Goal: Task Accomplishment & Management: Manage account settings

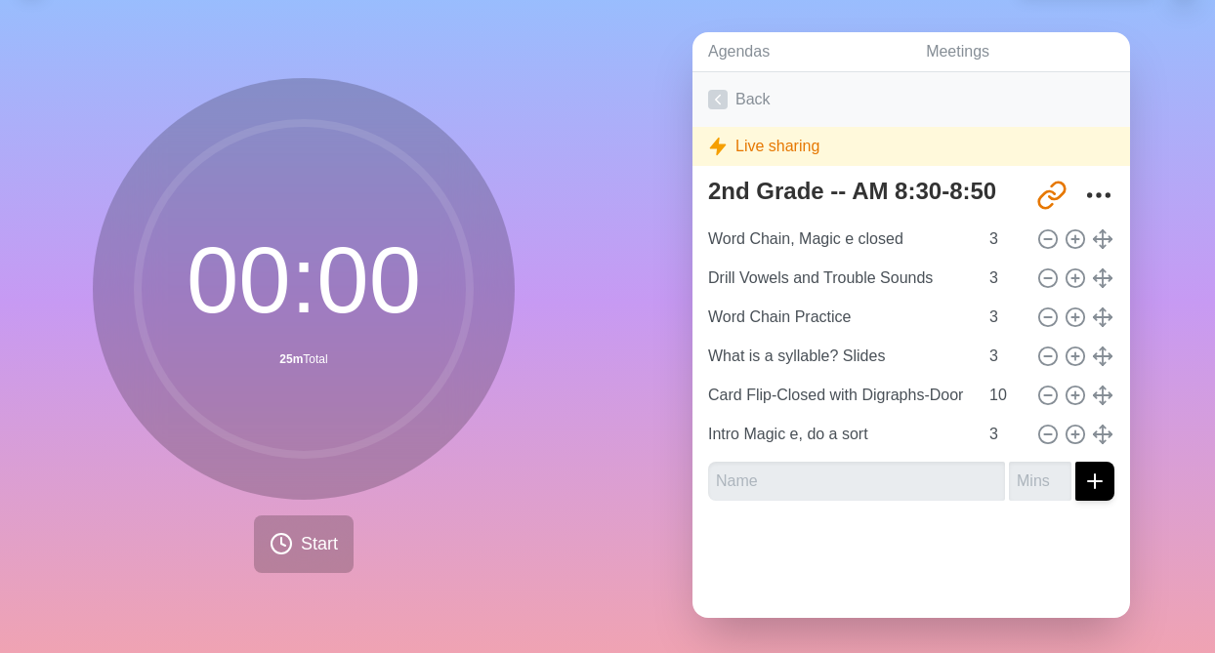
click at [720, 100] on icon at bounding box center [718, 100] width 20 height 20
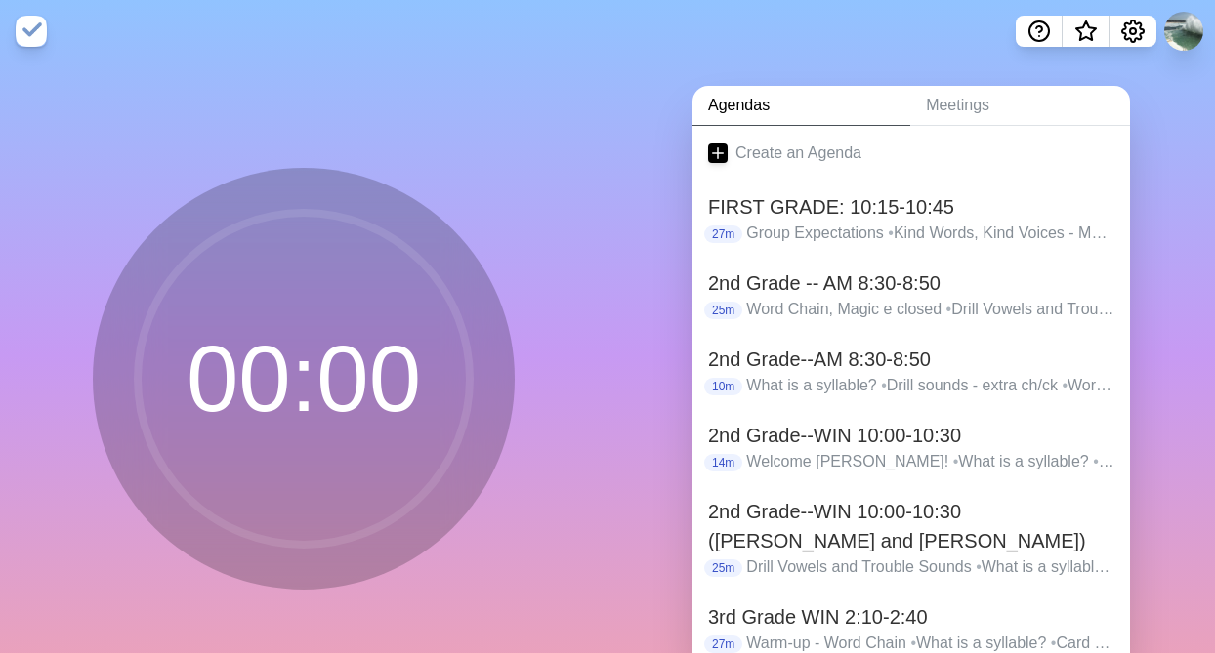
scroll to position [7, 0]
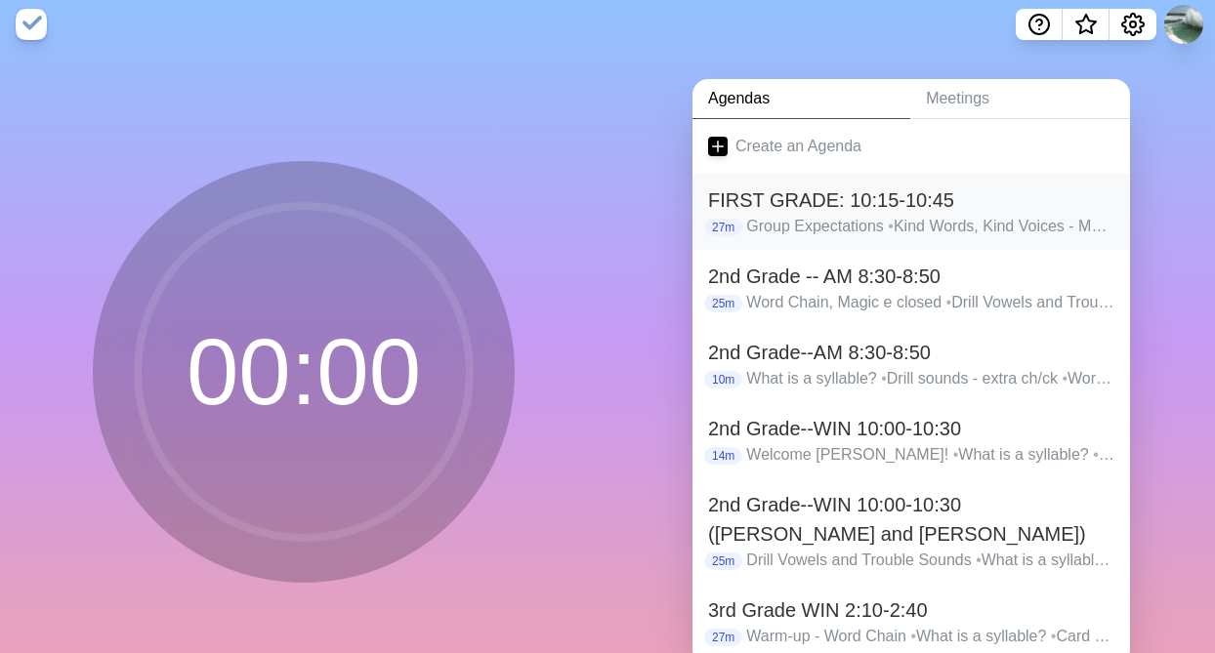
click at [848, 207] on h2 "FIRST GRADE: 10:15-10:45" at bounding box center [911, 200] width 406 height 29
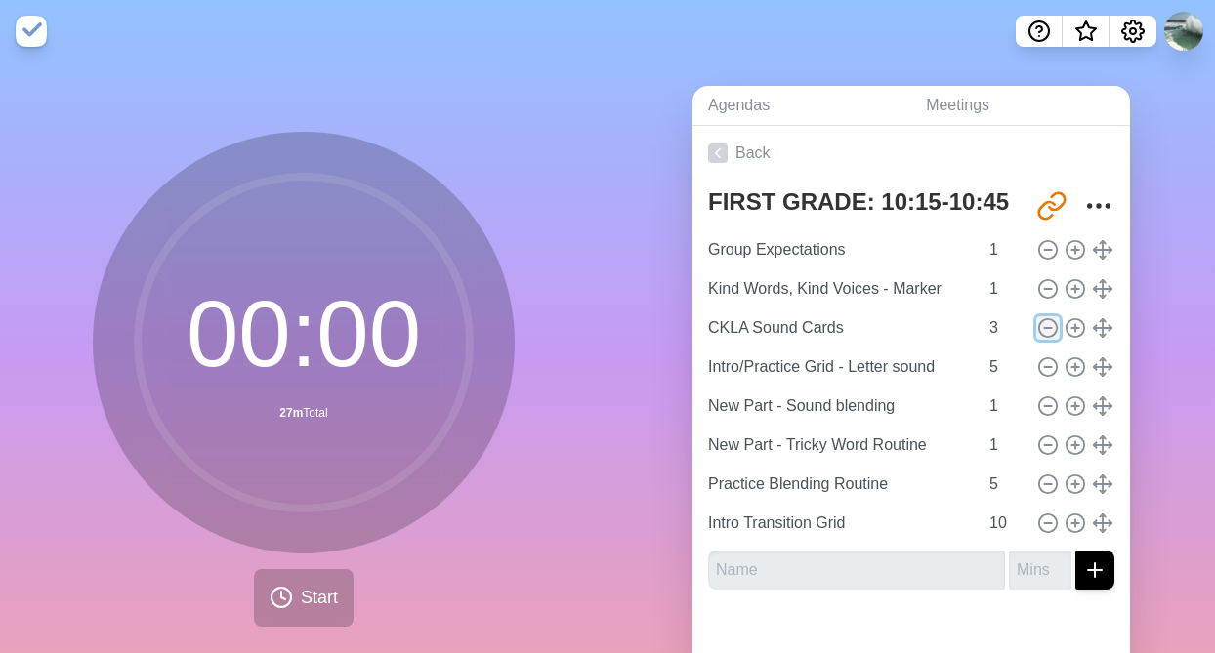
click at [1048, 328] on line at bounding box center [1047, 328] width 7 height 0
type input "Intro/Practice Grid - Letter sound"
type input "5"
type input "New Part - Sound blending"
type input "1"
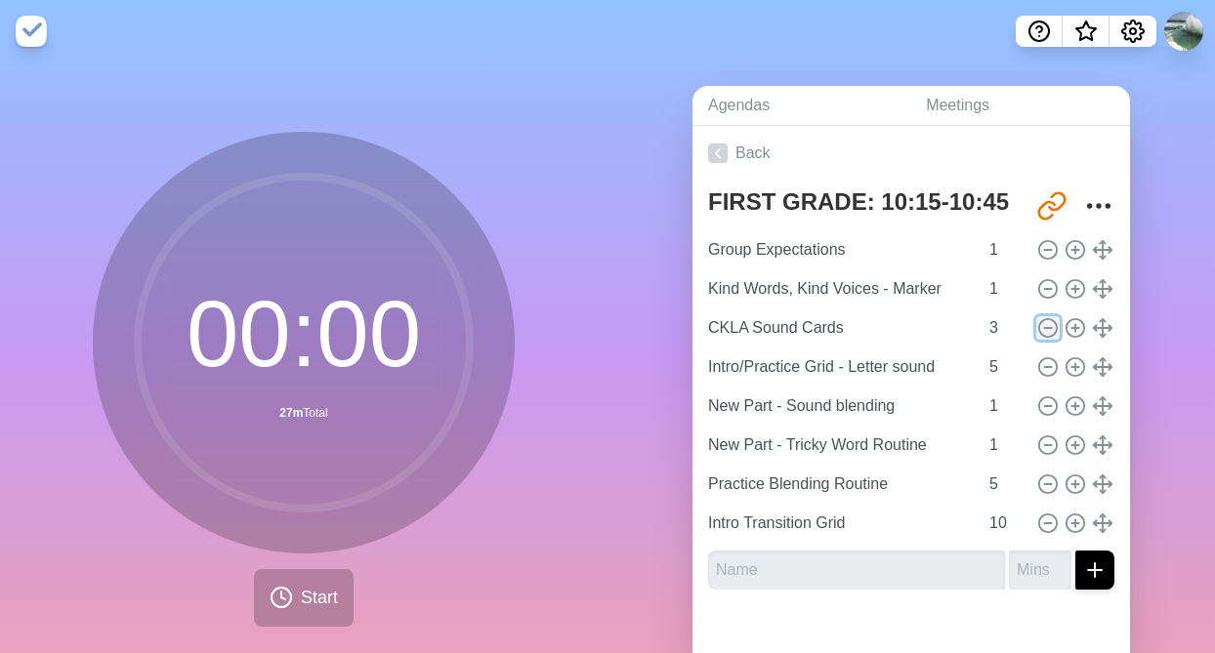
type input "New Part - Tricky Word Routine"
type input "Practice Blending Routine"
type input "5"
type input "Intro Transition Grid"
type input "10"
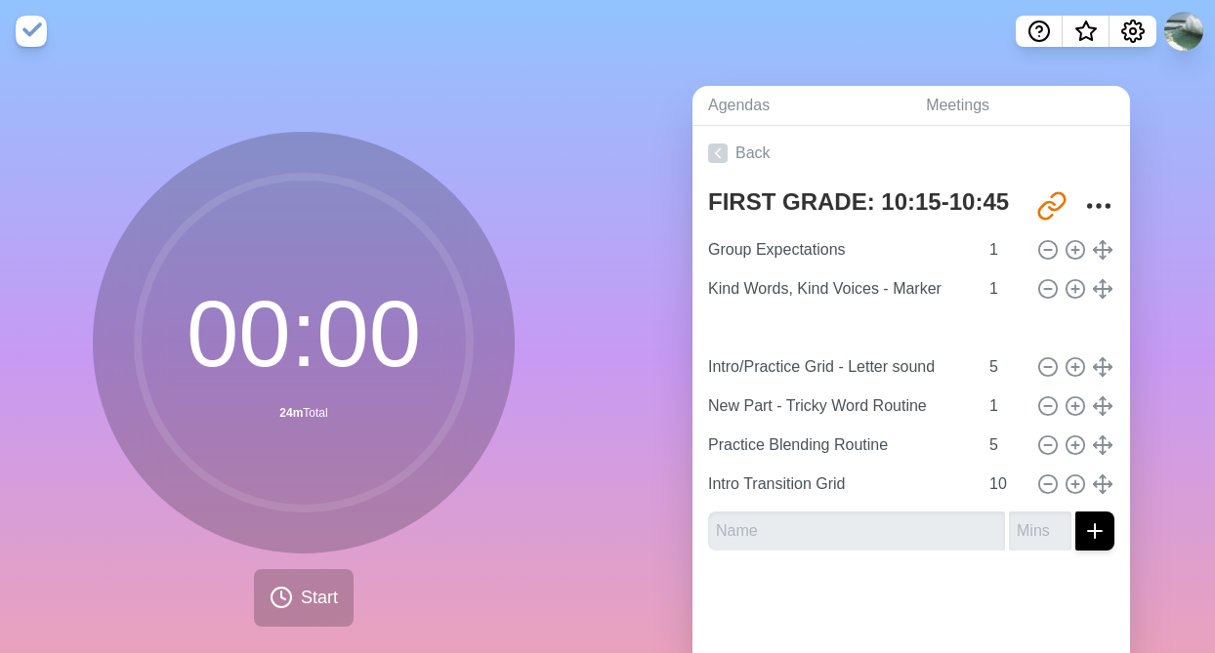
type input "New Part - Sound blending"
type input "1"
type input "Intro/Practice Grid - Letter sound"
type input "5"
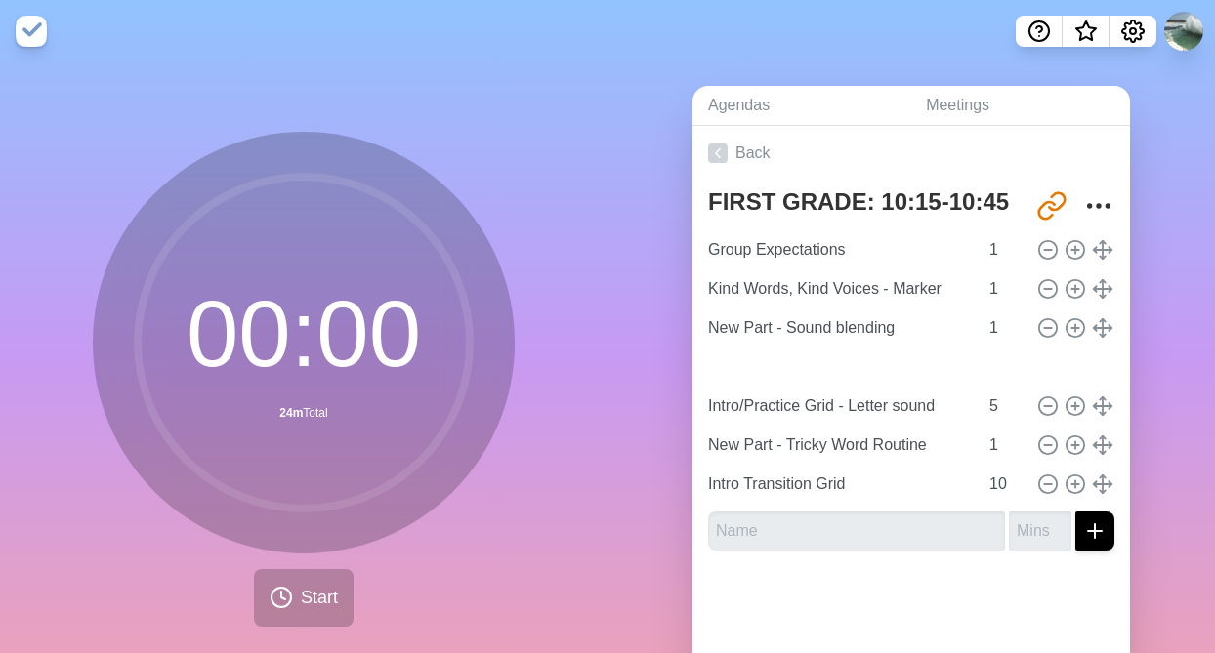
type input "Practice Blending Routine"
type input "Intro/Practice Grid - Letter sound"
type input "5"
type input "New Part - Tricky Word Routine"
type input "1"
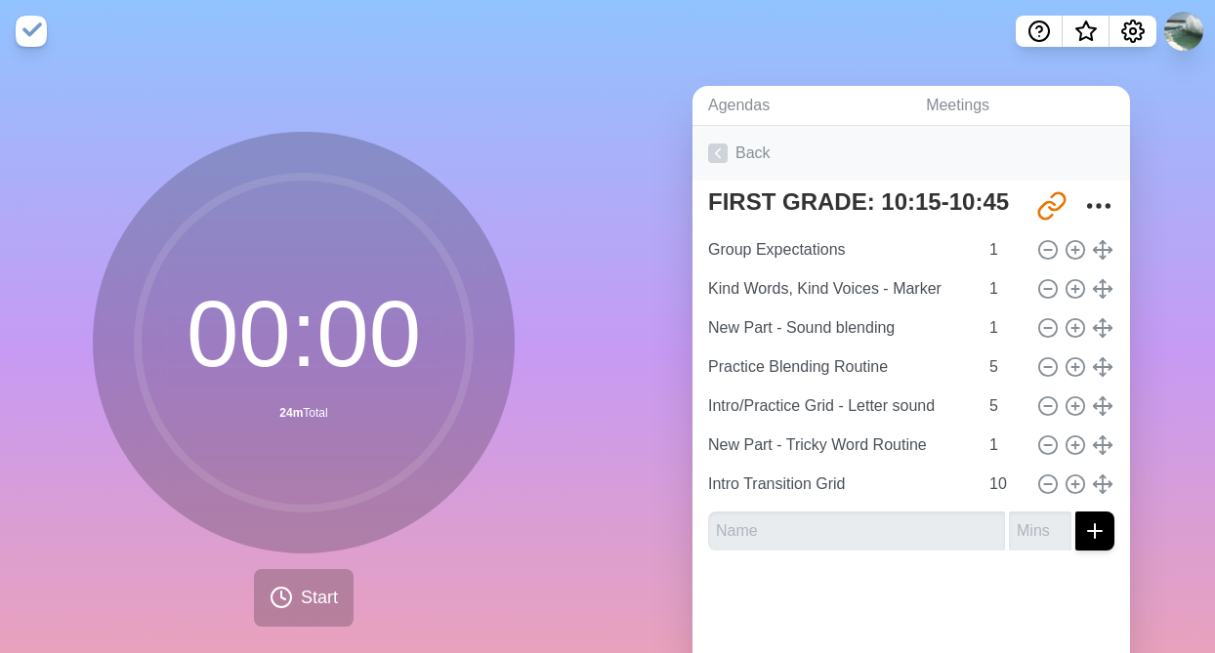
click at [719, 155] on polyline at bounding box center [718, 153] width 5 height 9
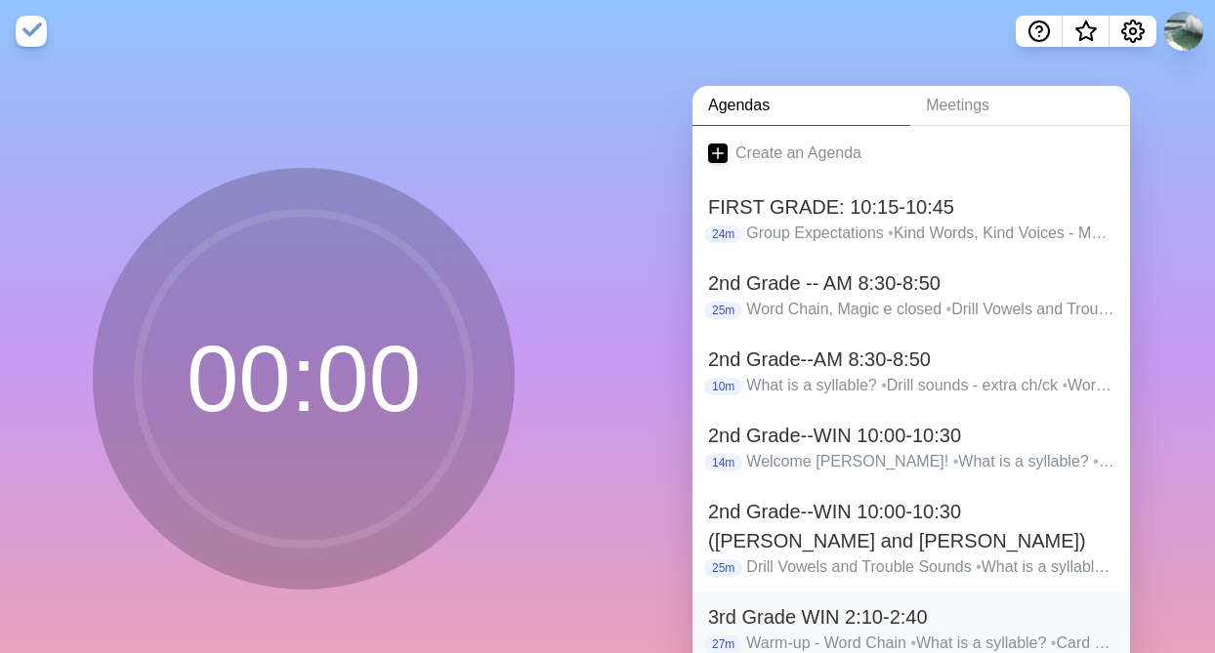
click at [768, 608] on h2 "3rd Grade WIN 2:10-2:40" at bounding box center [911, 617] width 406 height 29
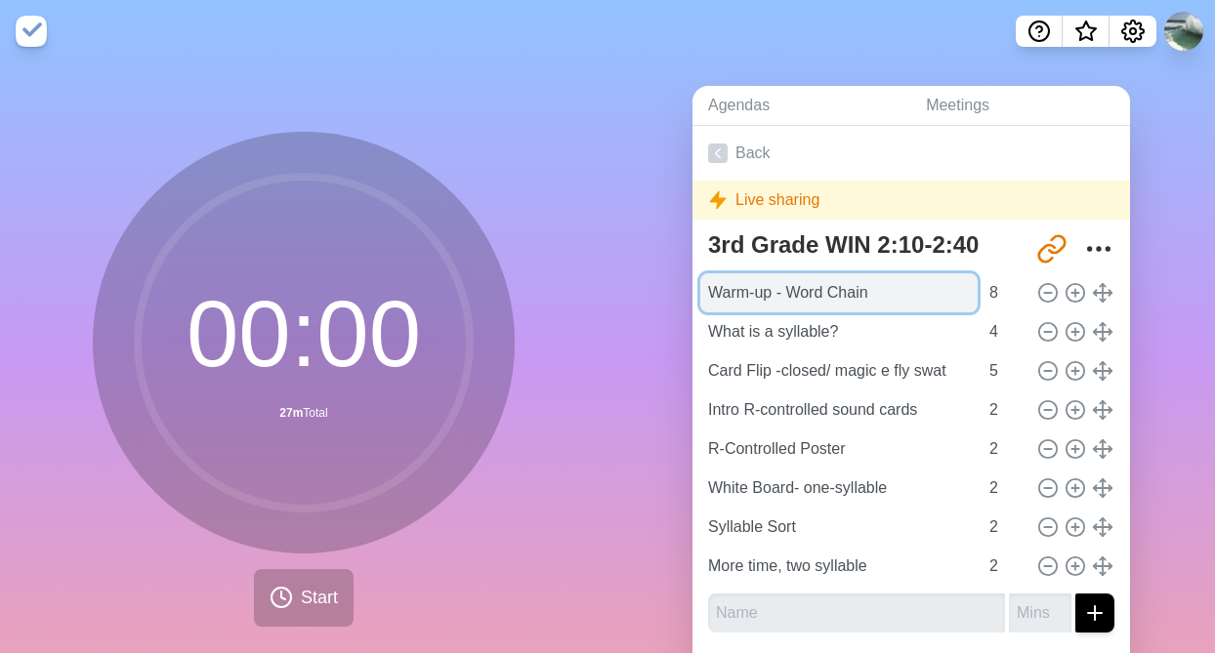
click at [878, 290] on input "Warm-up - Word Chain" at bounding box center [838, 292] width 277 height 39
type input "Warm-up - Word Chain i-e"
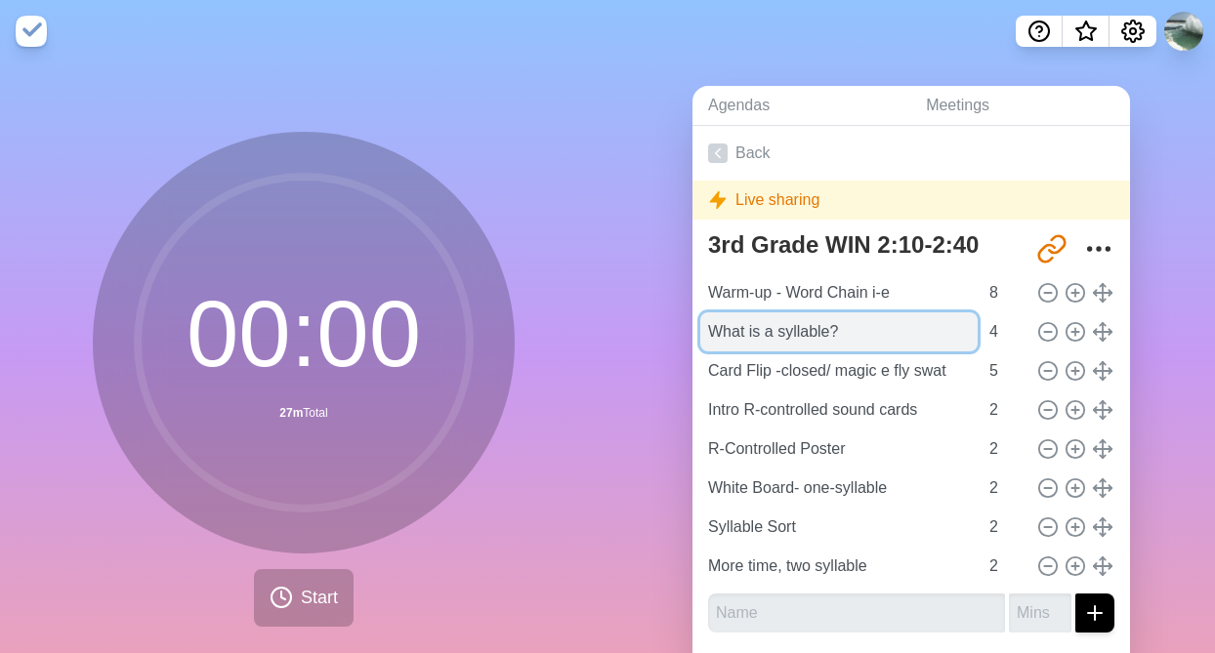
click at [896, 342] on input "What is a syllable?" at bounding box center [838, 331] width 277 height 39
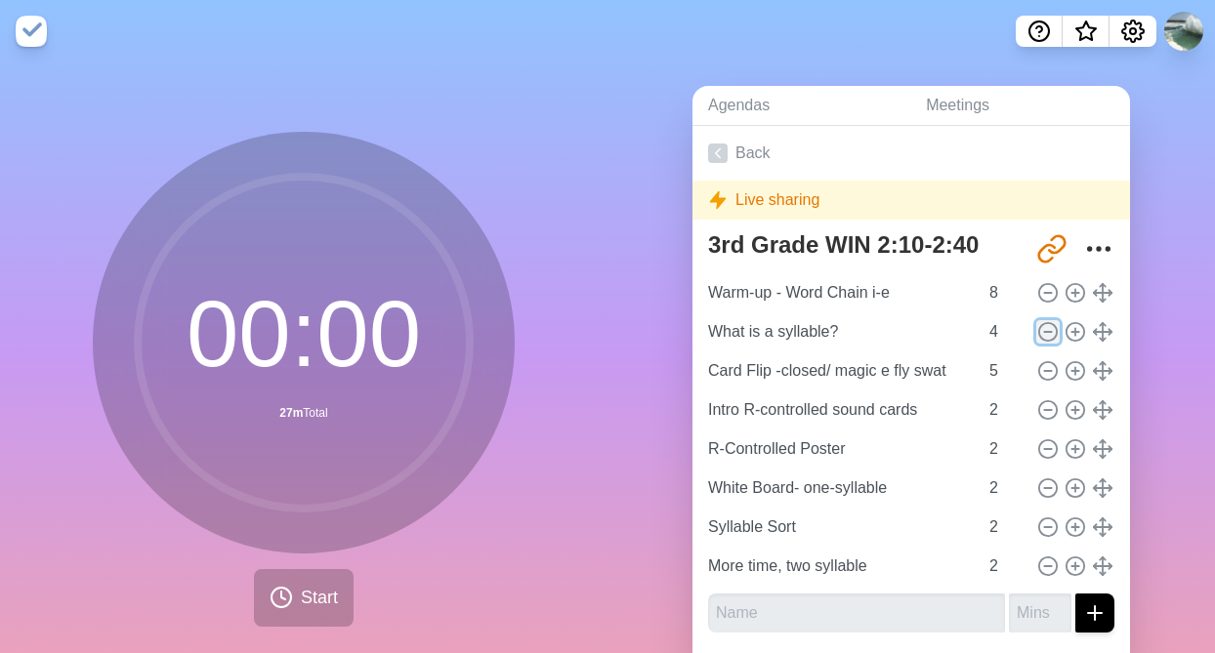
click at [1048, 329] on icon at bounding box center [1047, 331] width 21 height 21
type input "Card Flip -closed/ magic e fly swat"
type input "5"
type input "Intro R-controlled sound cards"
type input "2"
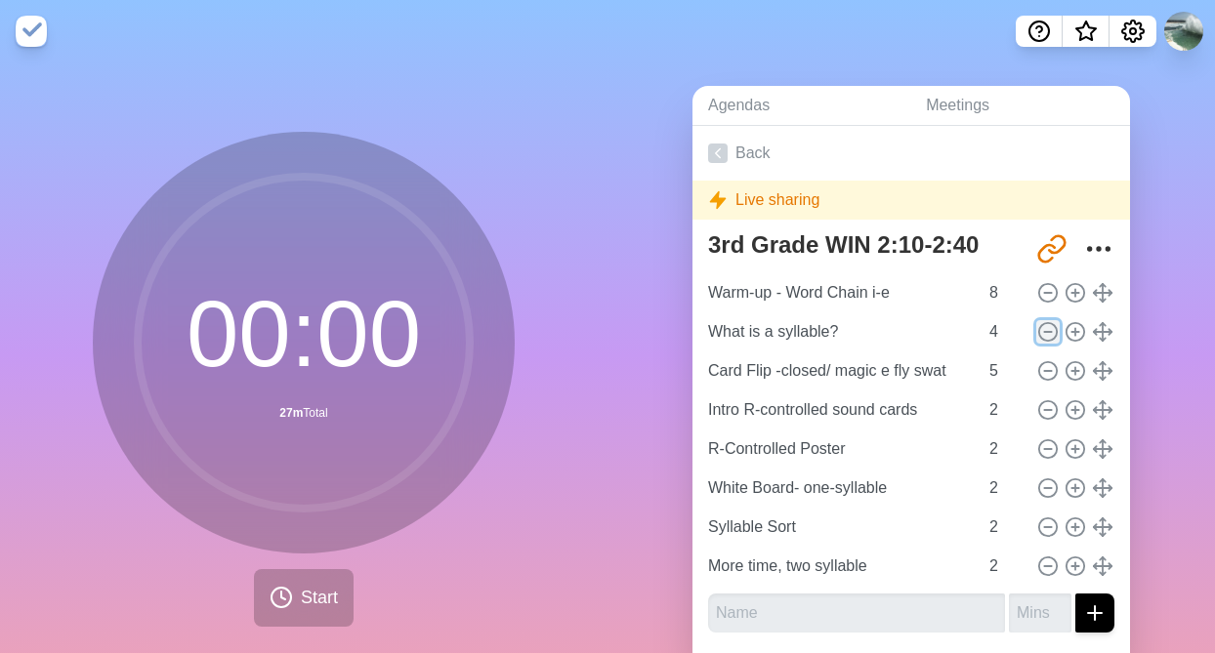
type input "R-Controlled Poster"
type input "White Board- one-syllable"
type input "Syllable Sort"
type input "More time, two syllable"
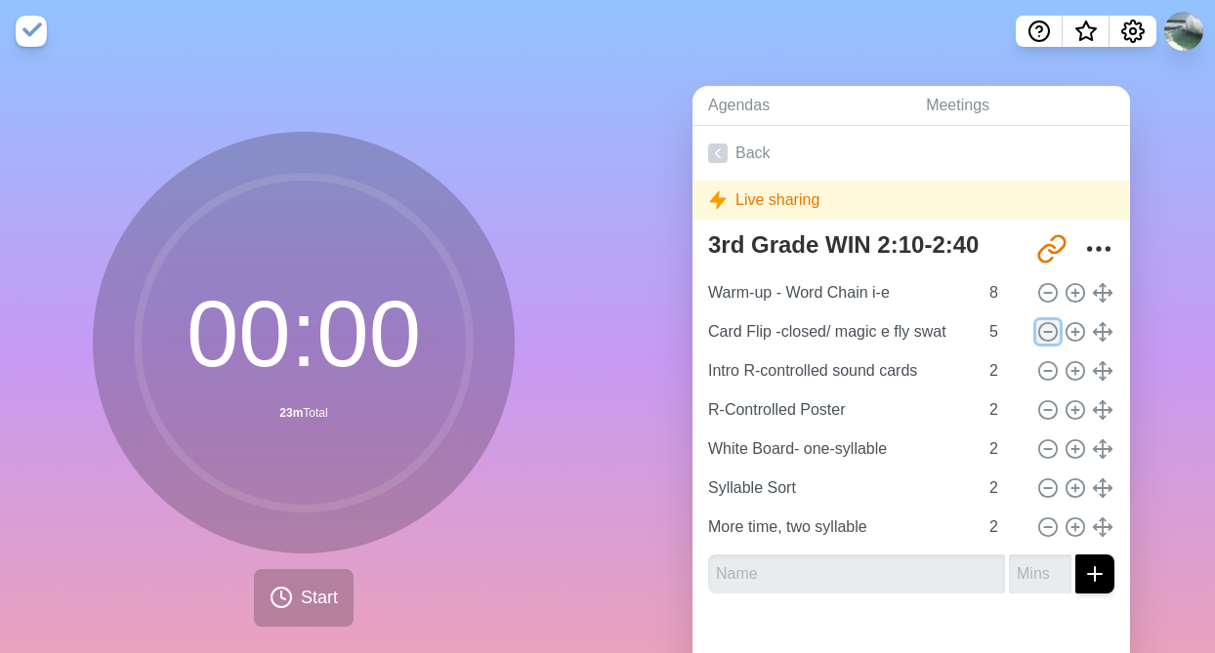
click at [1048, 329] on icon at bounding box center [1047, 331] width 21 height 21
type input "Intro R-controlled sound cards"
type input "2"
type input "R-Controlled Poster"
type input "White Board- one-syllable"
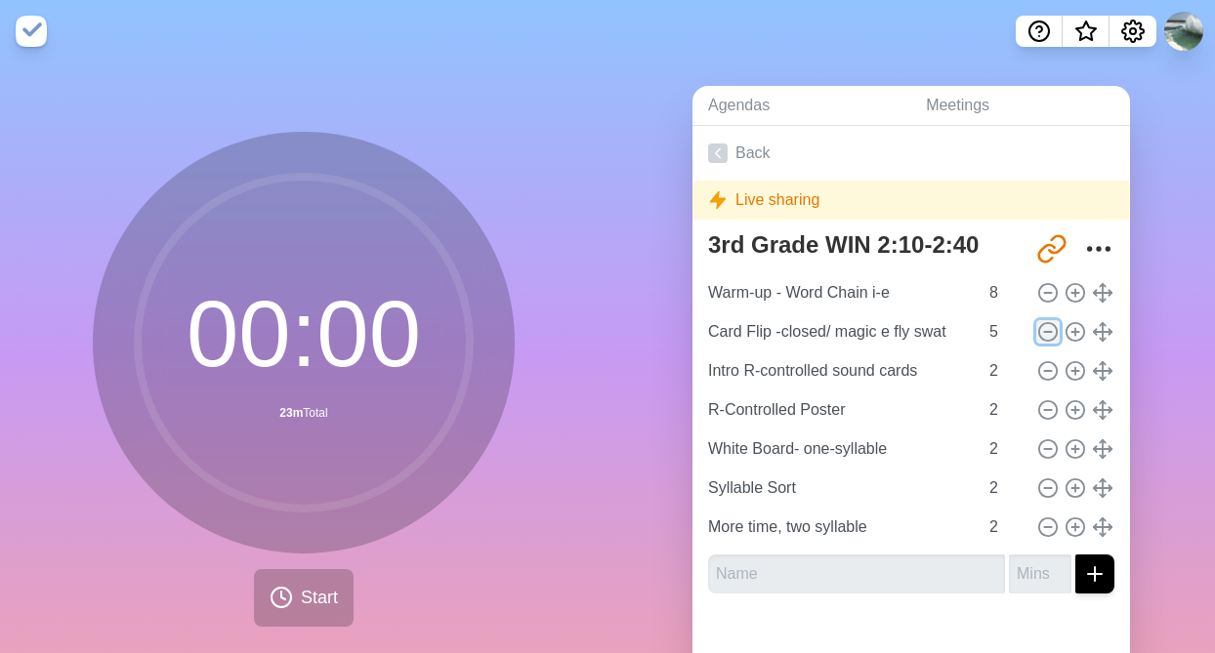
type input "Syllable Sort"
type input "More time, two syllable"
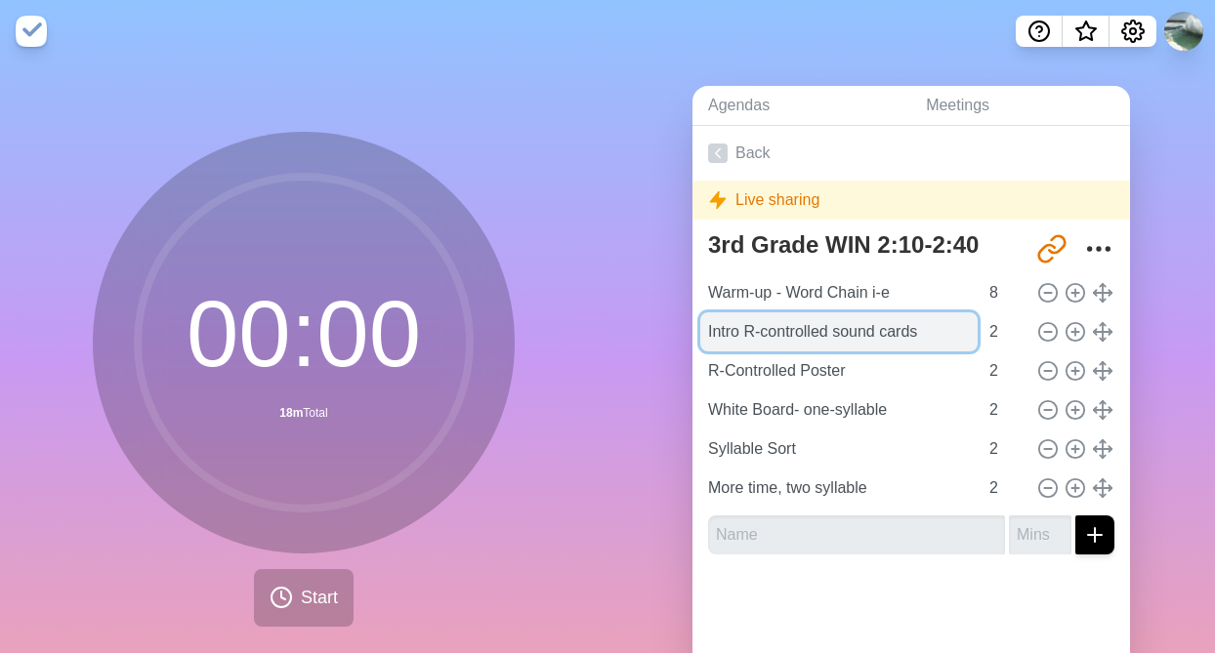
click at [940, 334] on input "Intro R-controlled sound cards" at bounding box center [838, 331] width 277 height 39
type input "Intro R-controlled sound cards ([PERSON_NAME])"
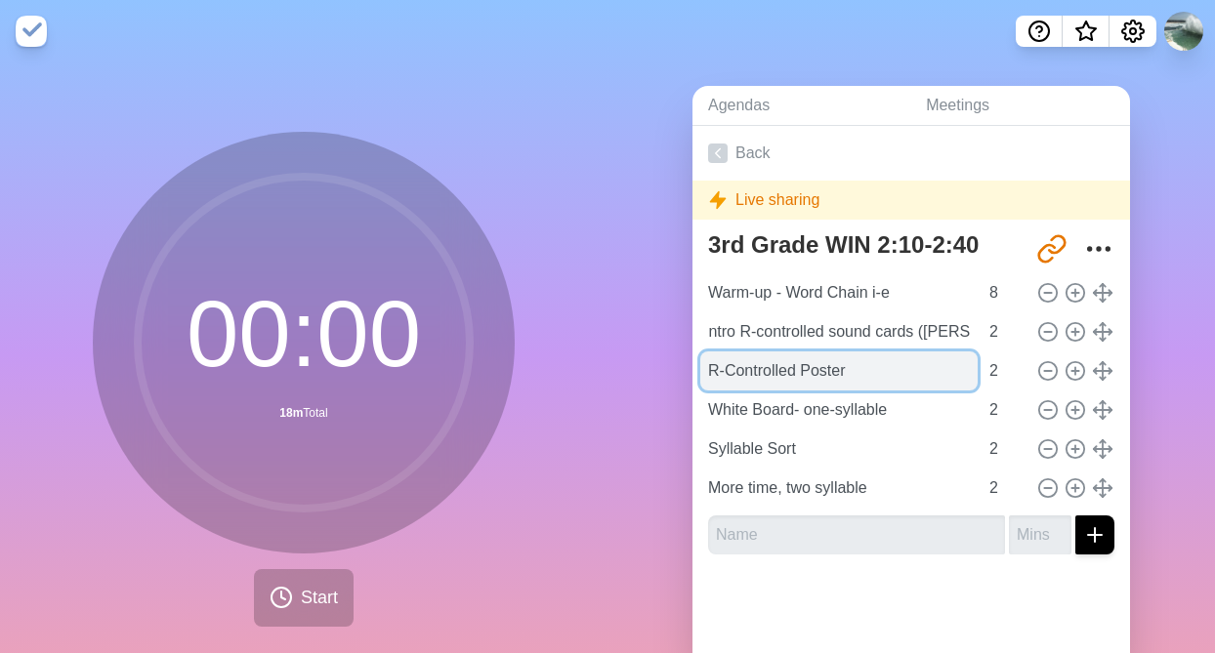
click at [892, 370] on input "R-Controlled Poster" at bounding box center [838, 371] width 277 height 39
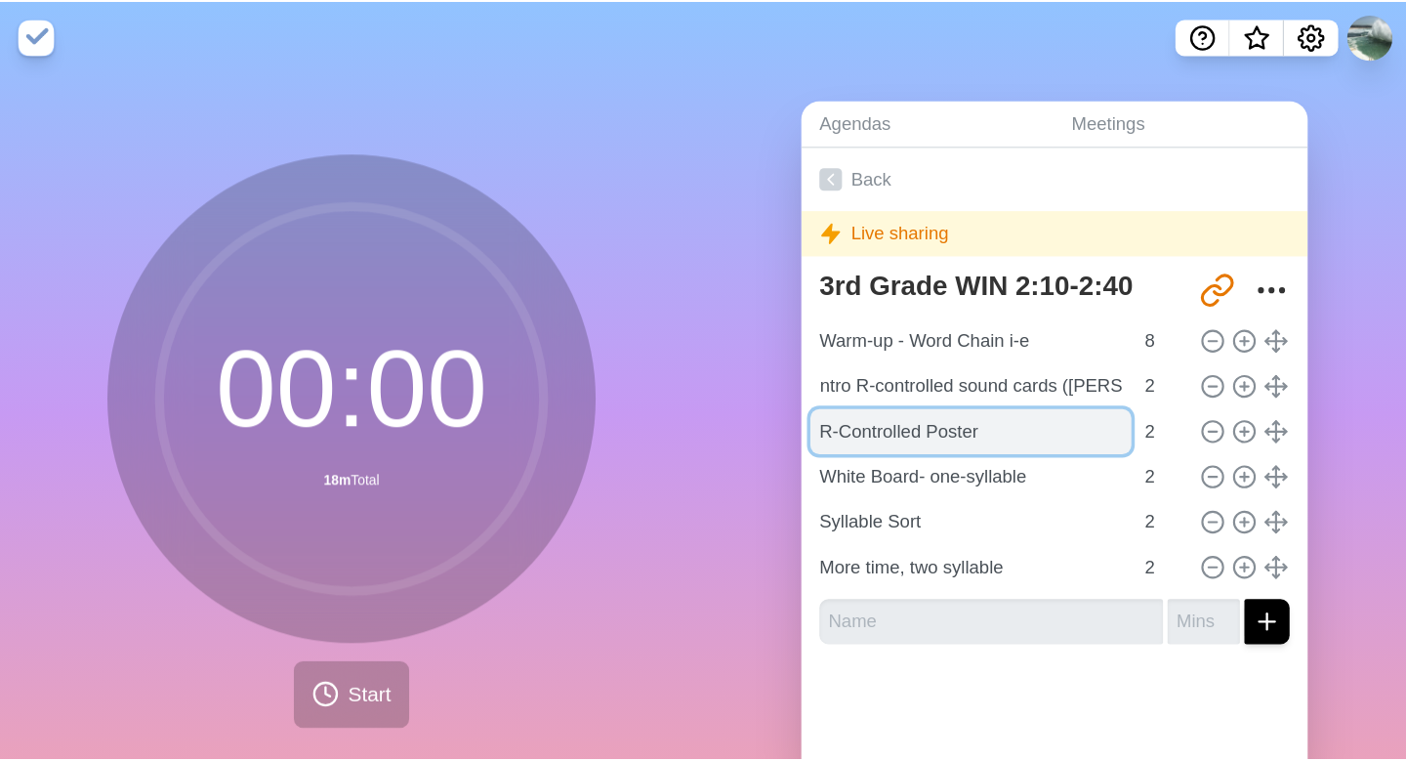
scroll to position [0, 0]
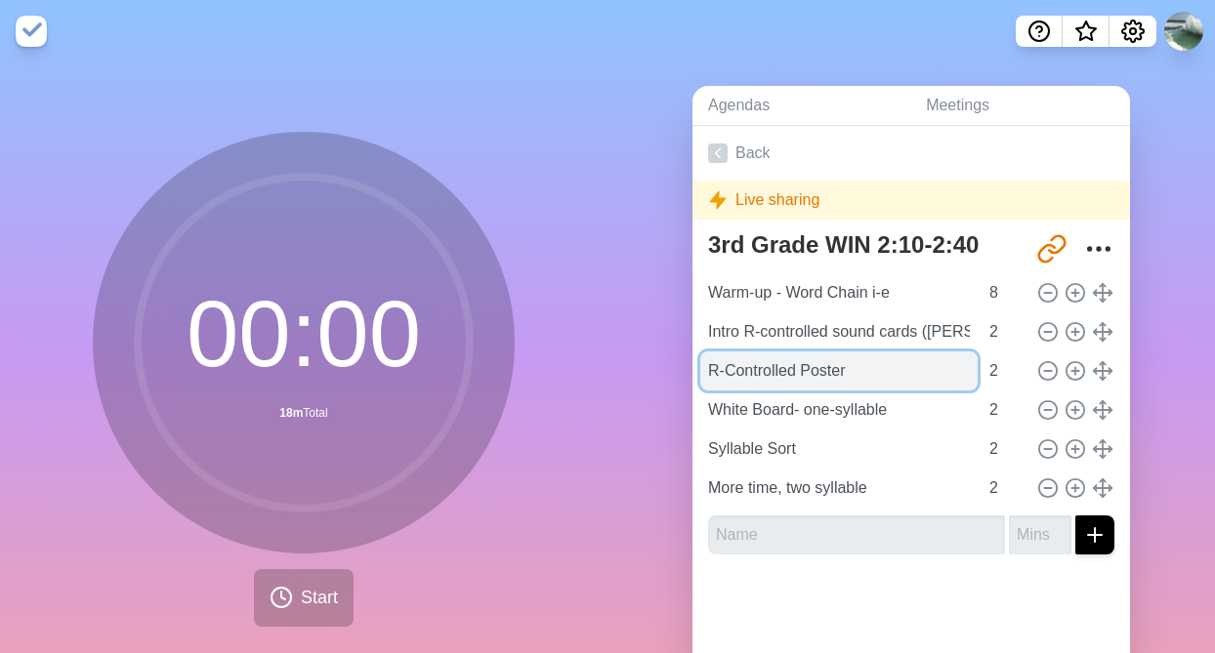
click at [886, 370] on input "R-Controlled Poster" at bounding box center [838, 371] width 277 height 39
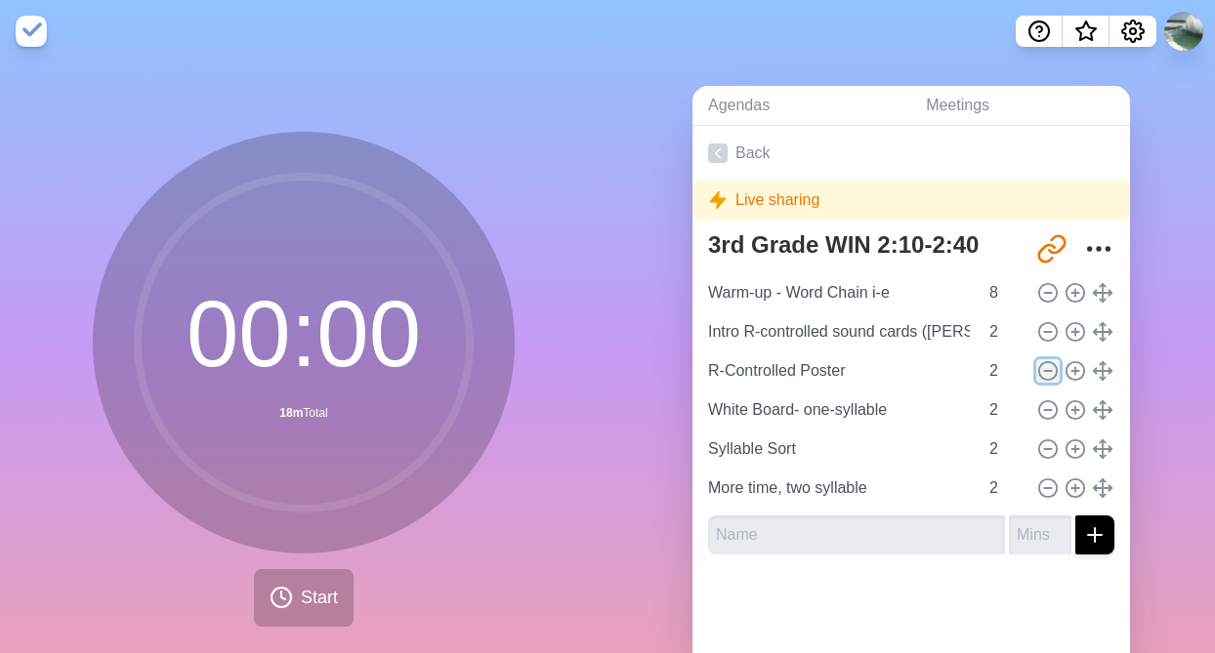
click at [1049, 368] on icon at bounding box center [1047, 370] width 21 height 21
type input "White Board- one-syllable"
type input "Syllable Sort"
type input "More time, two syllable"
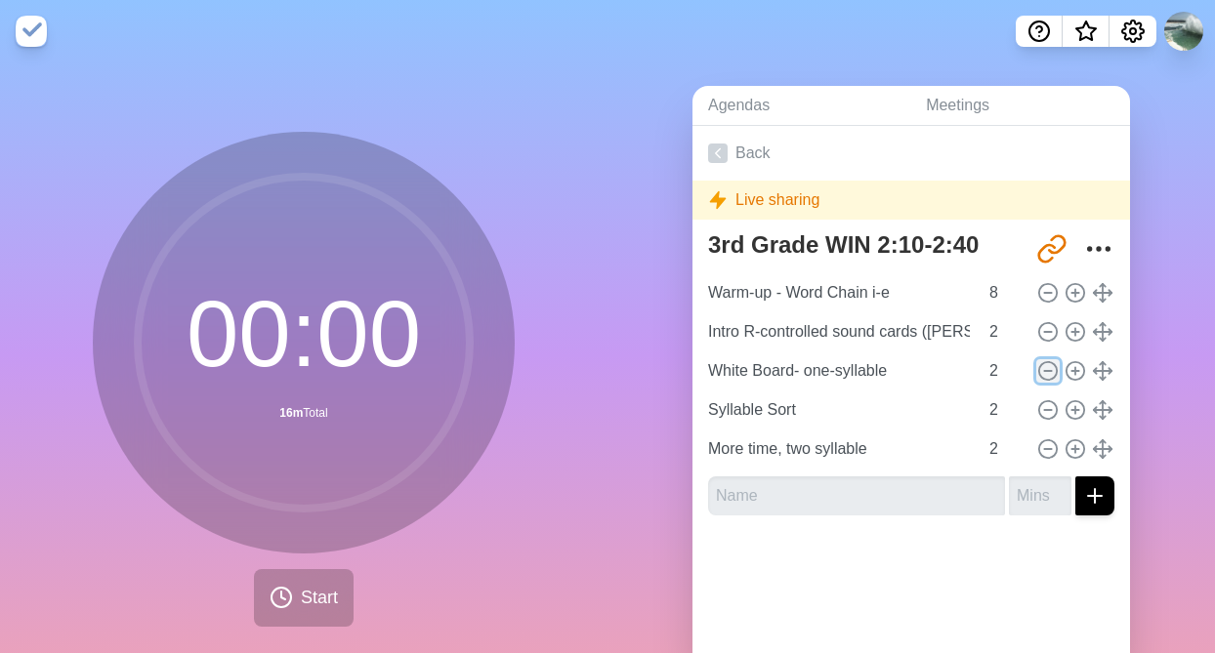
click at [1047, 368] on icon at bounding box center [1047, 370] width 21 height 21
type input "Syllable Sort"
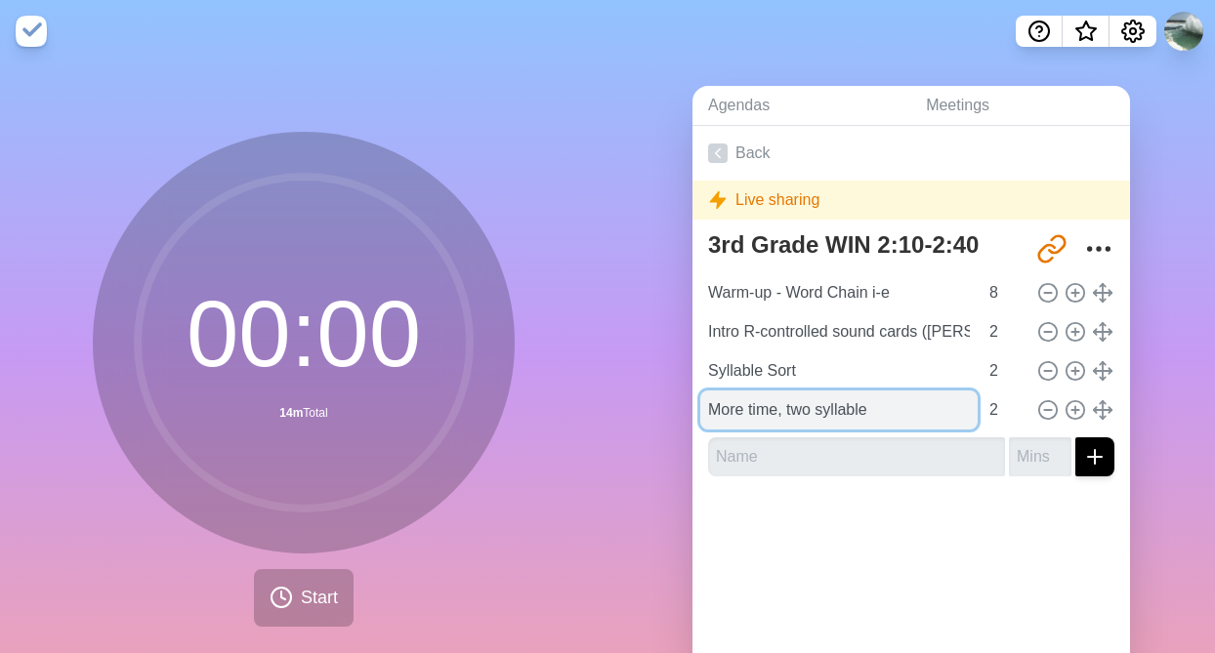
click at [788, 409] on input "More time, two syllable" at bounding box center [838, 410] width 277 height 39
click at [817, 410] on input "two syllable" at bounding box center [838, 410] width 277 height 39
type input "two syllable laminated"
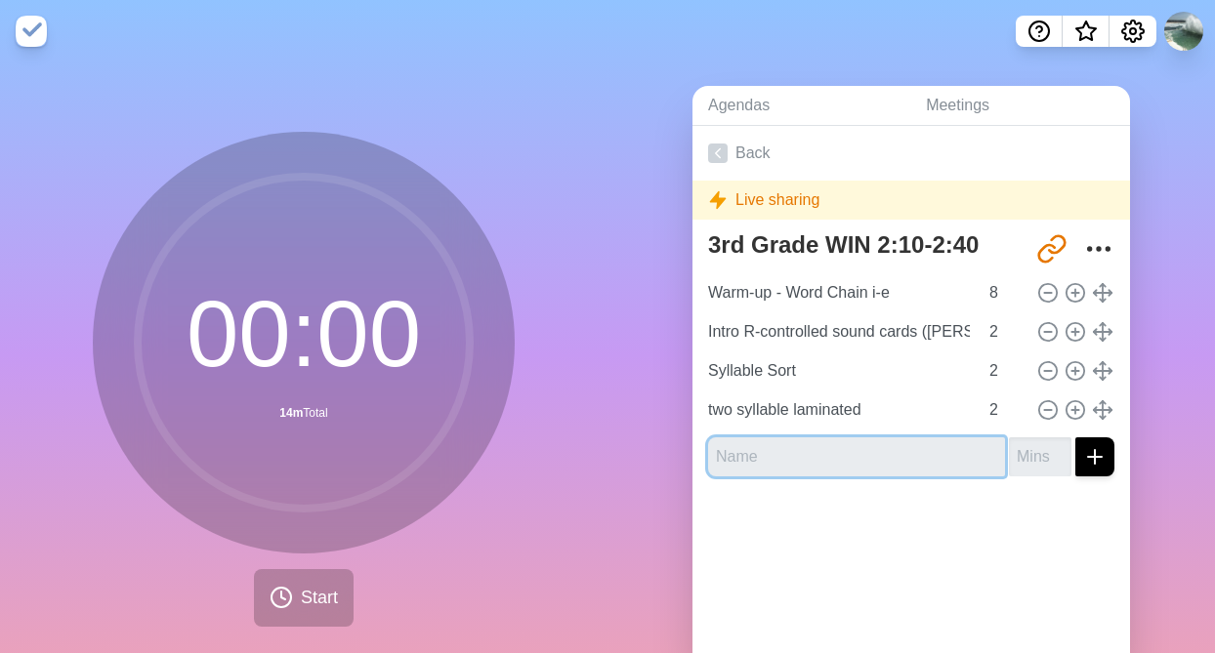
click at [805, 463] on input "text" at bounding box center [856, 456] width 297 height 39
type input "Personal Word Chains"
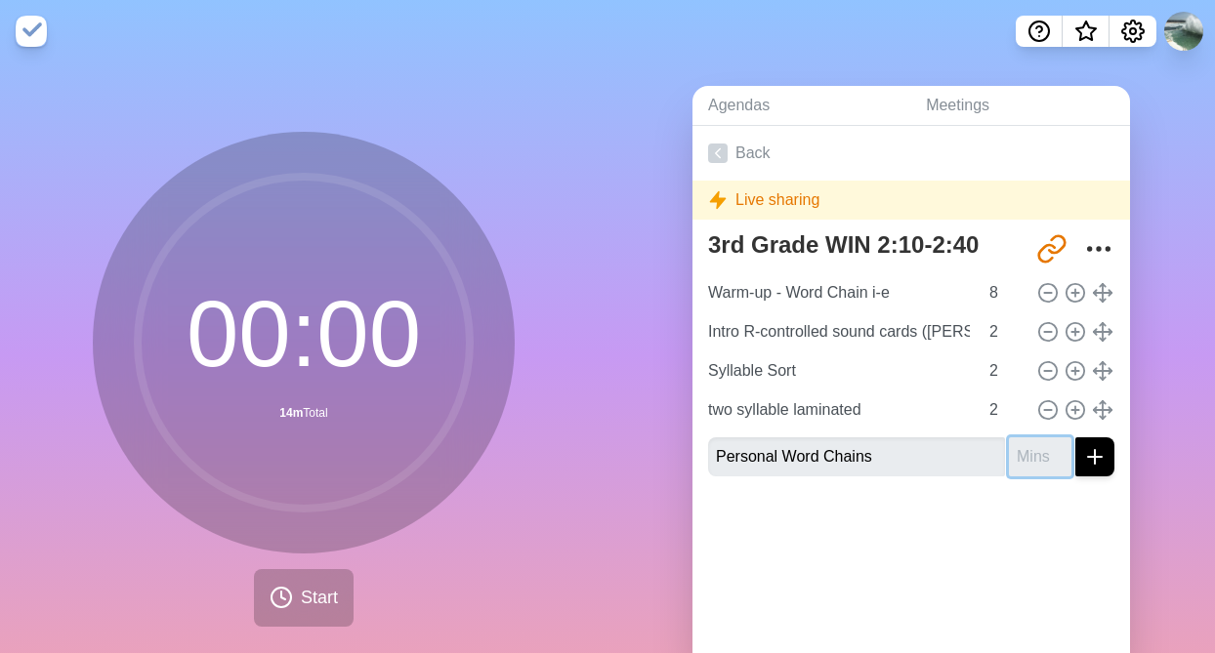
click at [1038, 466] on input "number" at bounding box center [1040, 456] width 62 height 39
type input "3"
click at [1021, 324] on input "3" at bounding box center [1004, 331] width 47 height 39
click at [1018, 365] on input "3" at bounding box center [1004, 371] width 47 height 39
click at [1018, 365] on input "4" at bounding box center [1004, 371] width 47 height 39
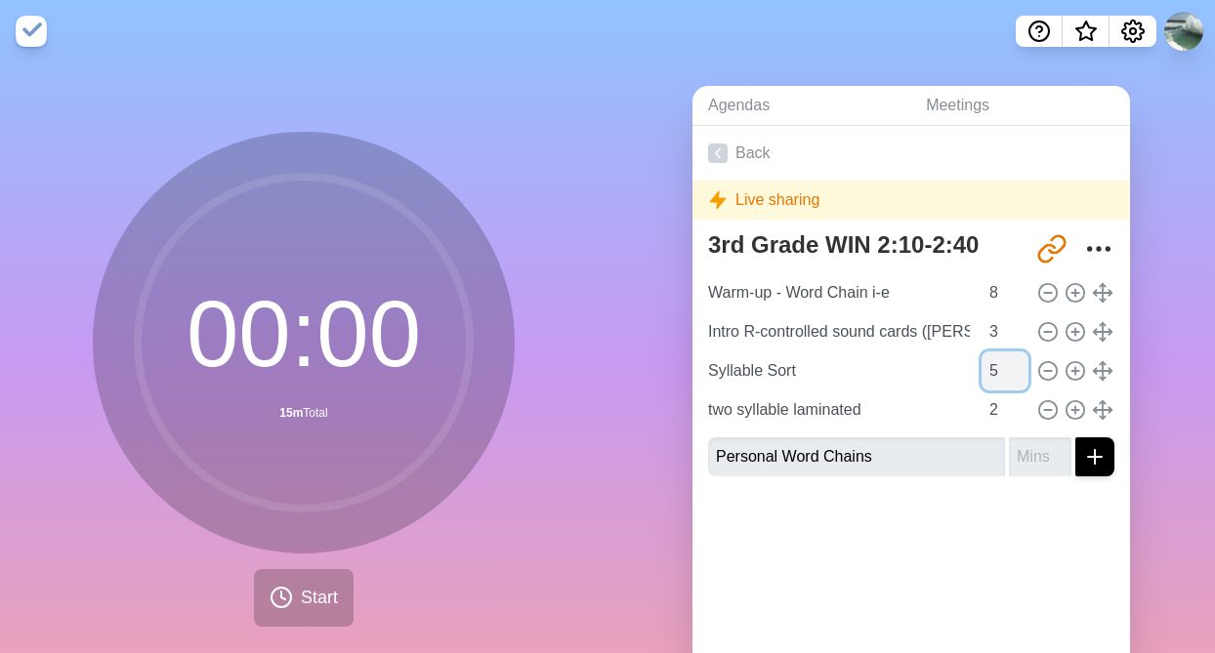
type input "5"
click at [1018, 365] on input "5" at bounding box center [1004, 371] width 47 height 39
click at [1020, 403] on input "3" at bounding box center [1004, 410] width 47 height 39
click at [1020, 403] on input "4" at bounding box center [1004, 410] width 47 height 39
type input "5"
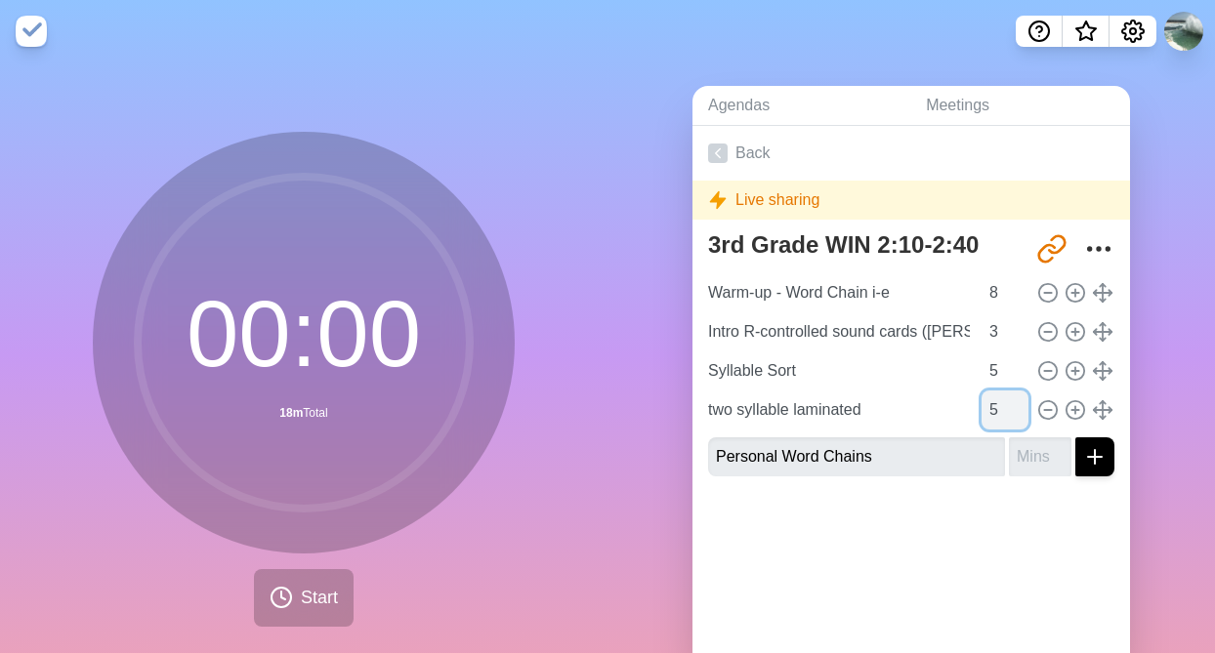
click at [1020, 403] on input "5" at bounding box center [1004, 410] width 47 height 39
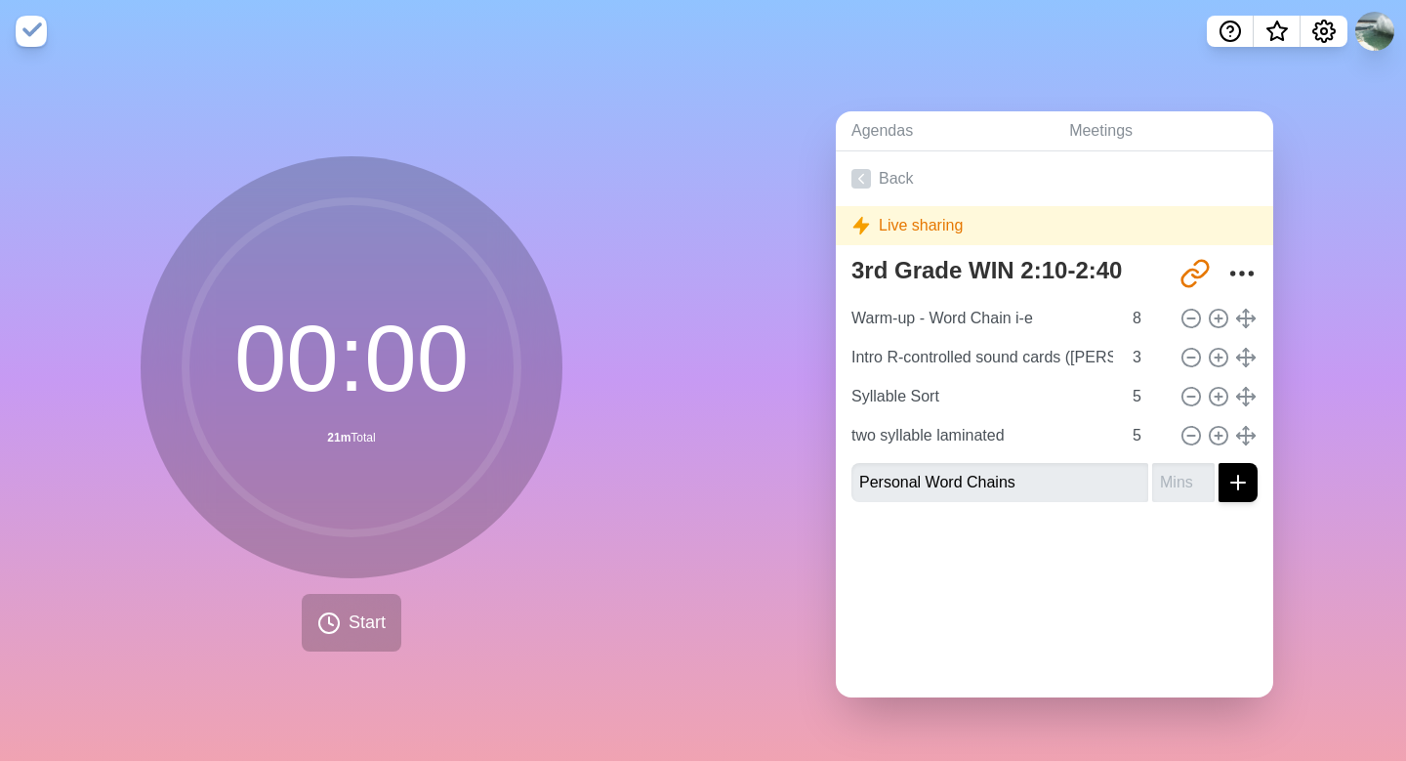
click at [1214, 114] on div "Agendas Meetings Back Live sharing 3rd Grade WIN 2:10-2:40 [URL][DOMAIN_NAME] W…" at bounding box center [1054, 411] width 703 height 698
click at [856, 171] on icon at bounding box center [862, 179] width 20 height 20
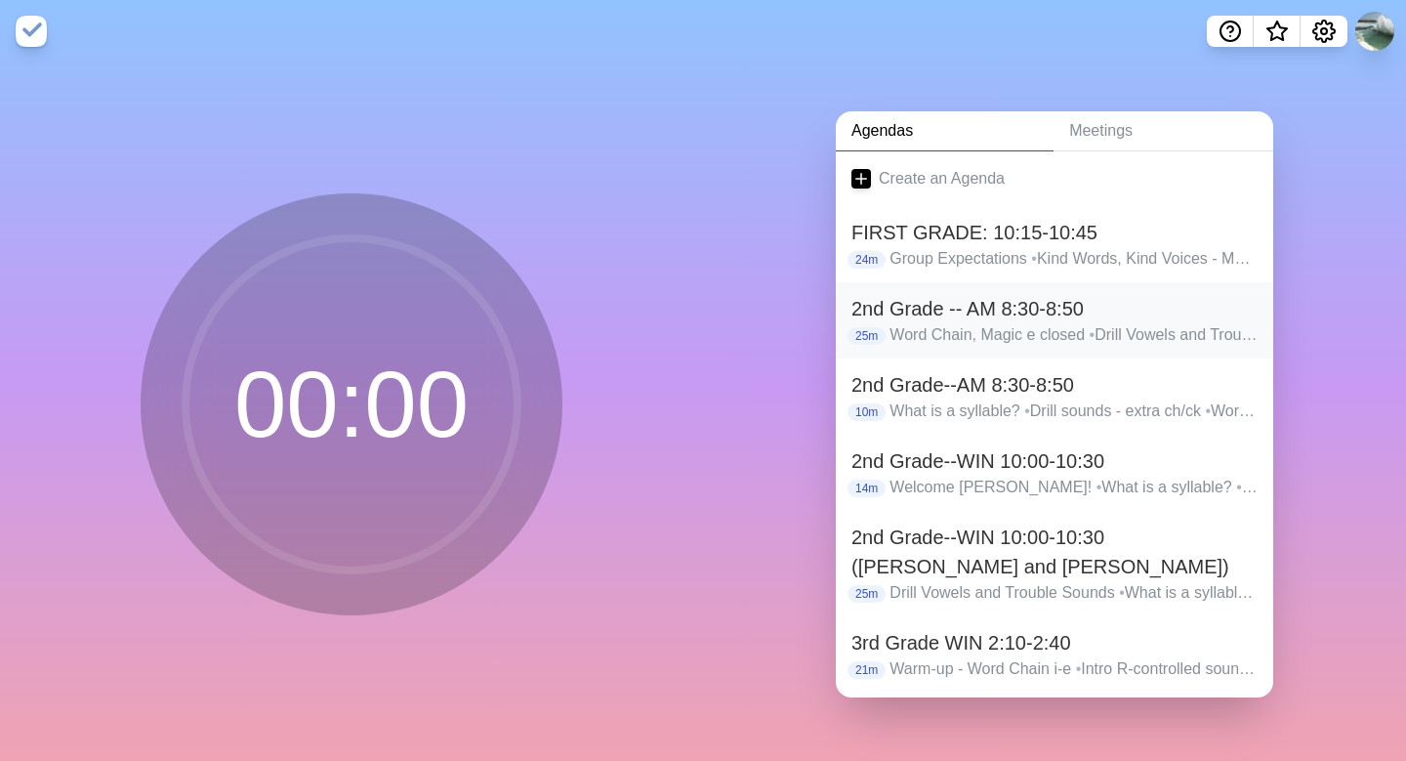
click at [912, 303] on h2 "2nd Grade -- AM 8:30-8:50" at bounding box center [1055, 308] width 406 height 29
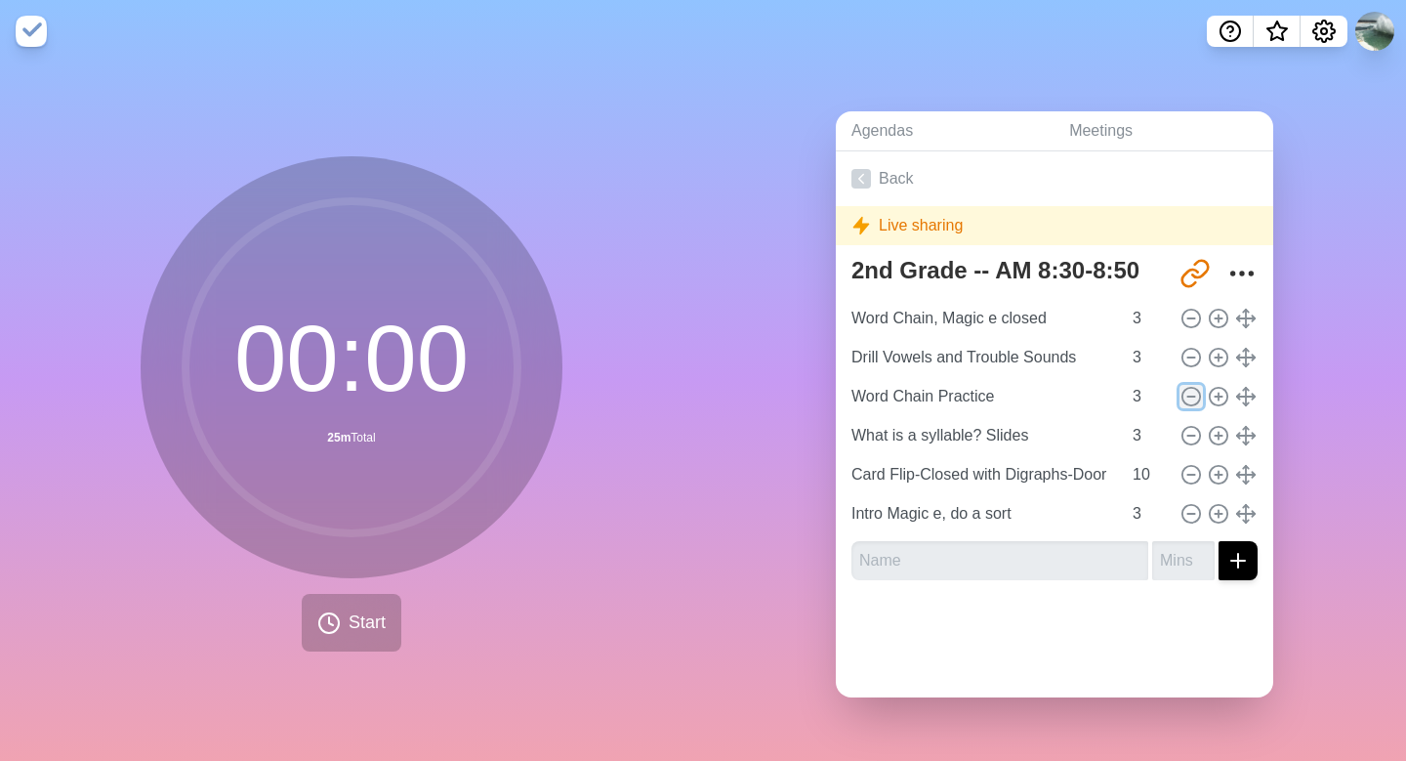
click at [1189, 393] on icon at bounding box center [1191, 396] width 21 height 21
type input "What is a syllable? Slides"
type input "Card Flip-Closed with Digraphs-Door"
type input "10"
type input "Intro Magic e, do a sort"
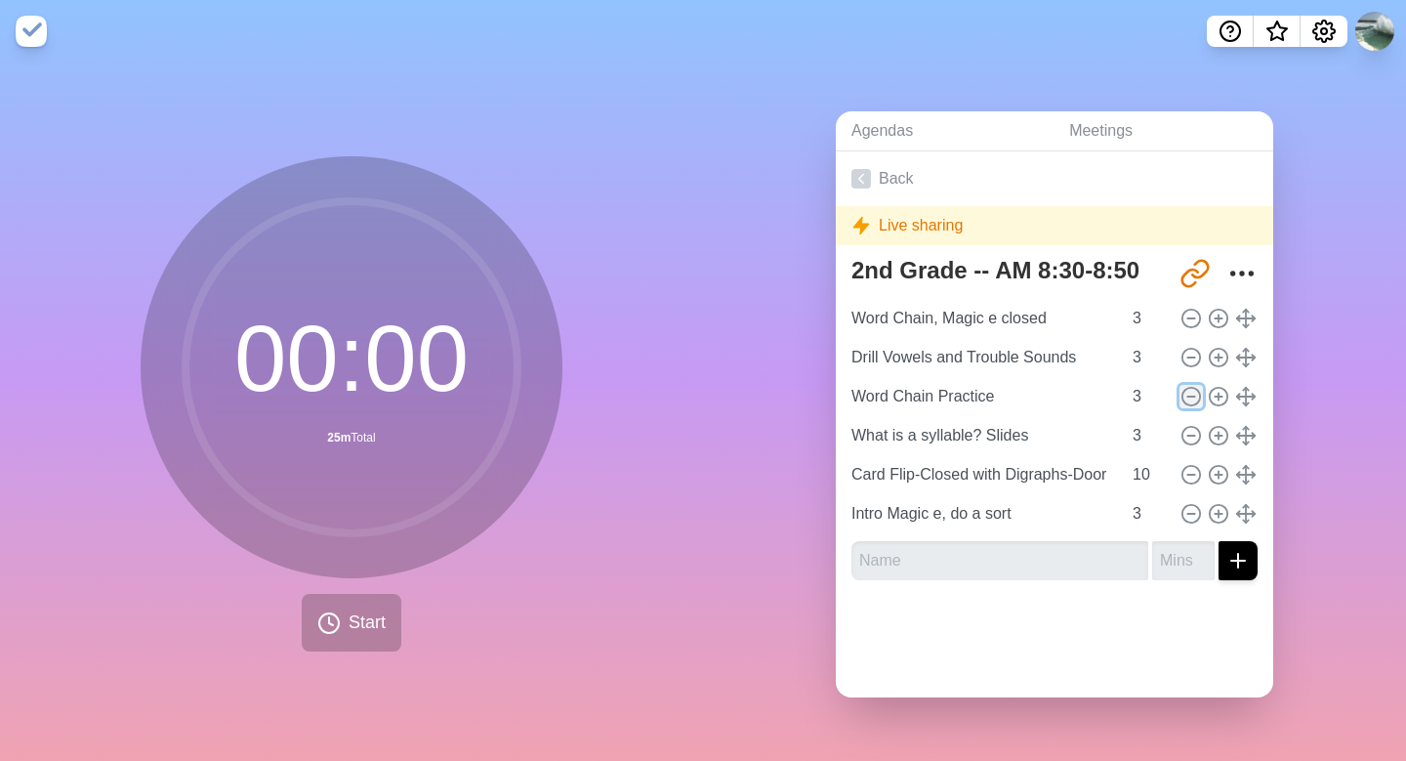
type input "3"
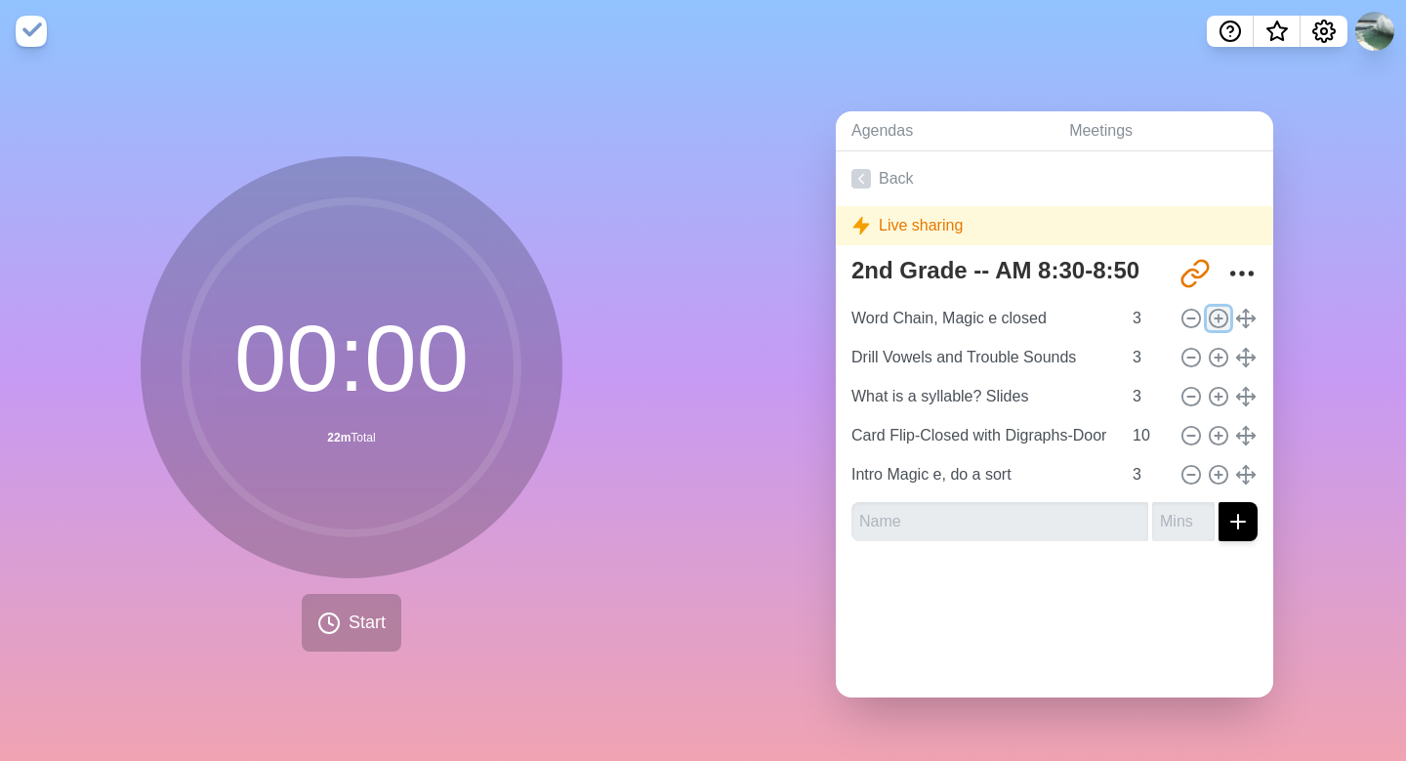
click at [1214, 321] on icon at bounding box center [1218, 318] width 21 height 21
type input "Word Chain, Magic e closed"
type input "Drill Vowels and Trouble Sounds"
type input "What is a syllable? Slides"
type input "3"
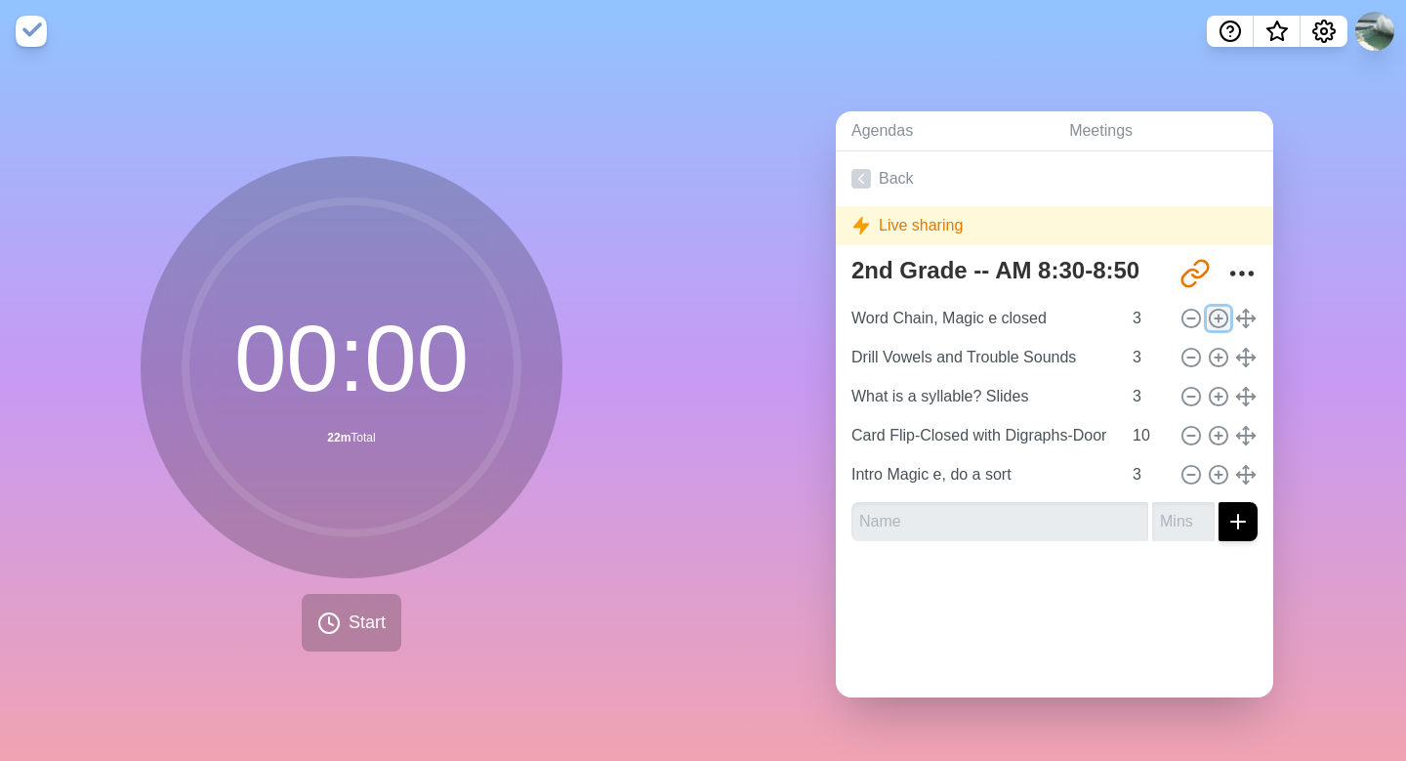
type input "Card Flip-Closed with Digraphs-Door"
type input "10"
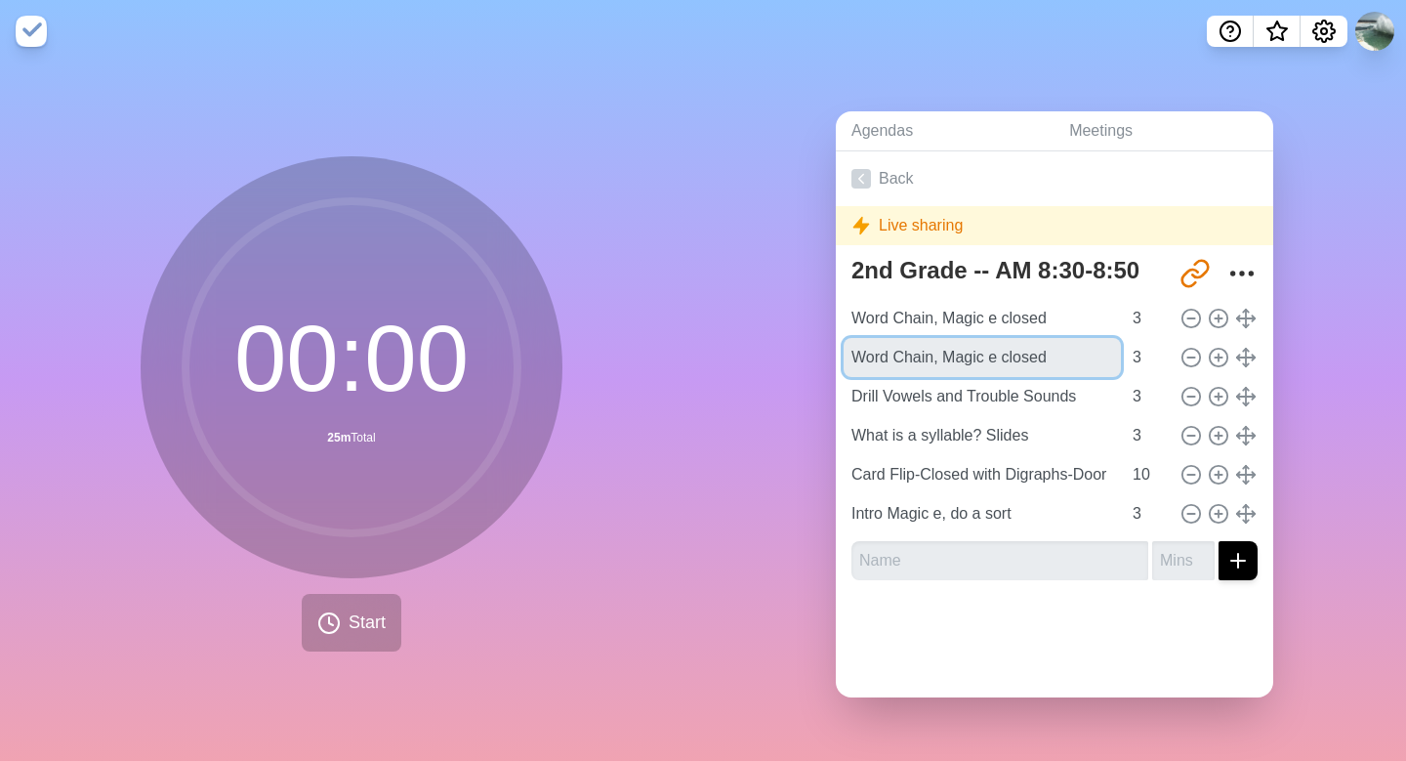
drag, startPoint x: 1053, startPoint y: 356, endPoint x: 788, endPoint y: 369, distance: 264.9
click at [788, 369] on div "Agendas Meetings Back Live sharing 2nd Grade -- AM 8:30-8:50 [URL][DOMAIN_NAME]…" at bounding box center [1054, 411] width 703 height 698
type input "W"
type input "Closed/Magic e Sort"
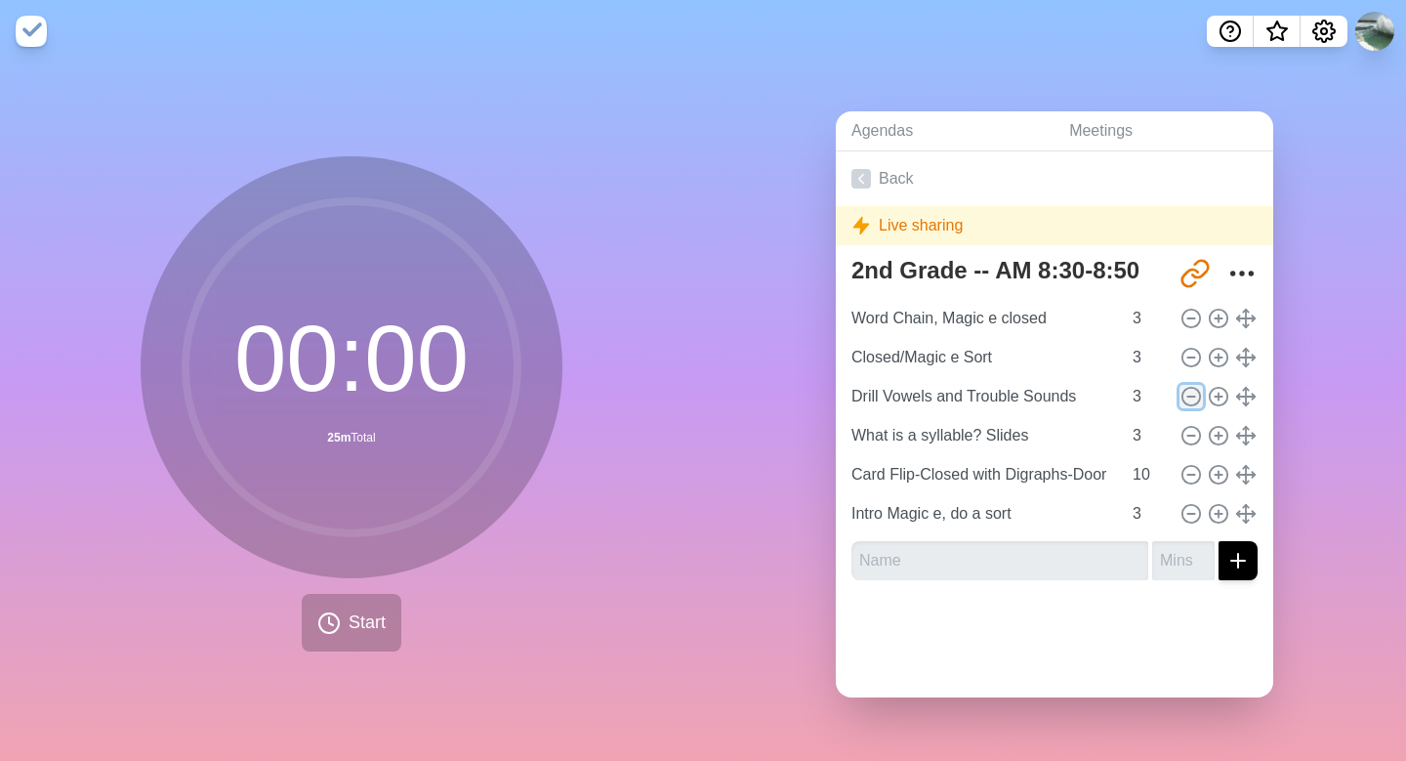
click at [1187, 392] on icon at bounding box center [1191, 396] width 21 height 21
type input "What is a syllable? Slides"
type input "Card Flip-Closed with Digraphs-Door"
type input "10"
type input "Intro Magic e, do a sort"
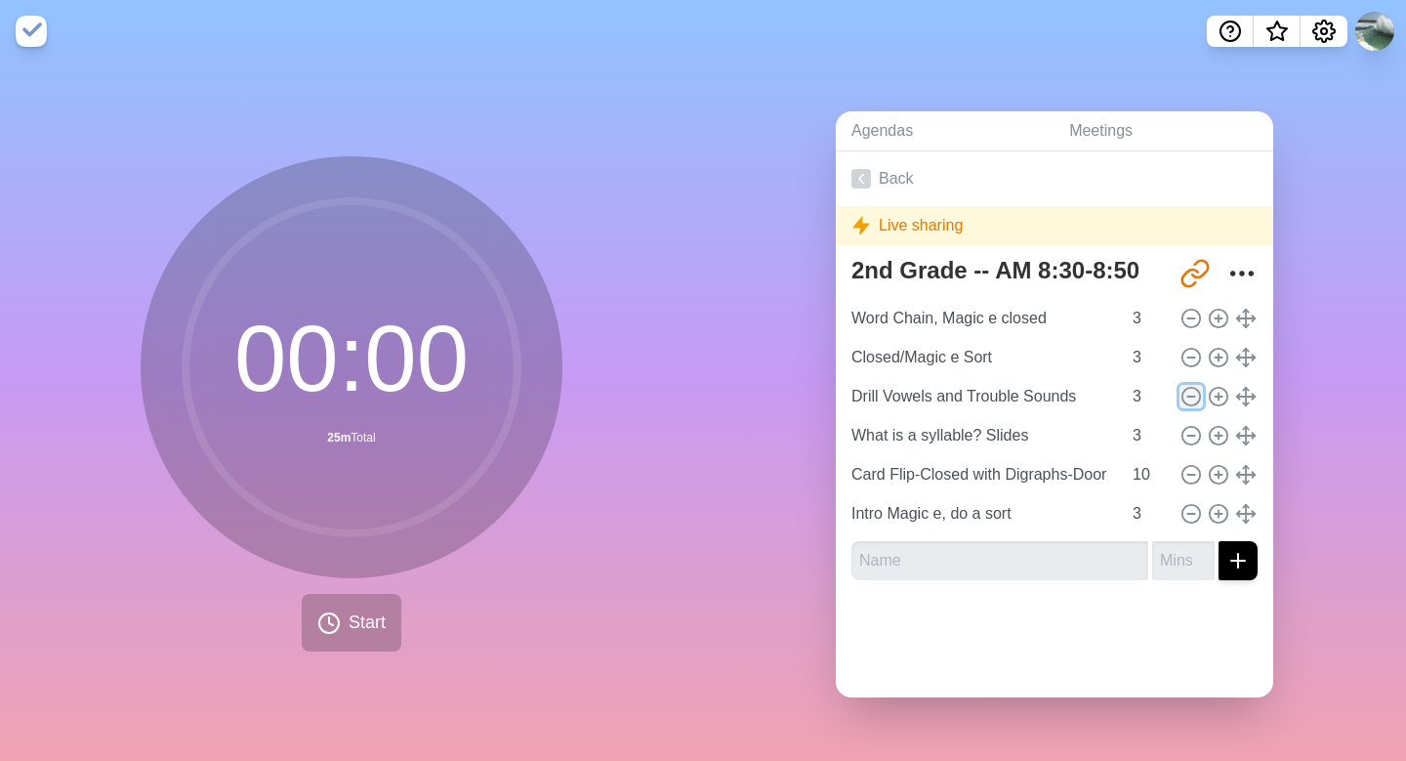
type input "3"
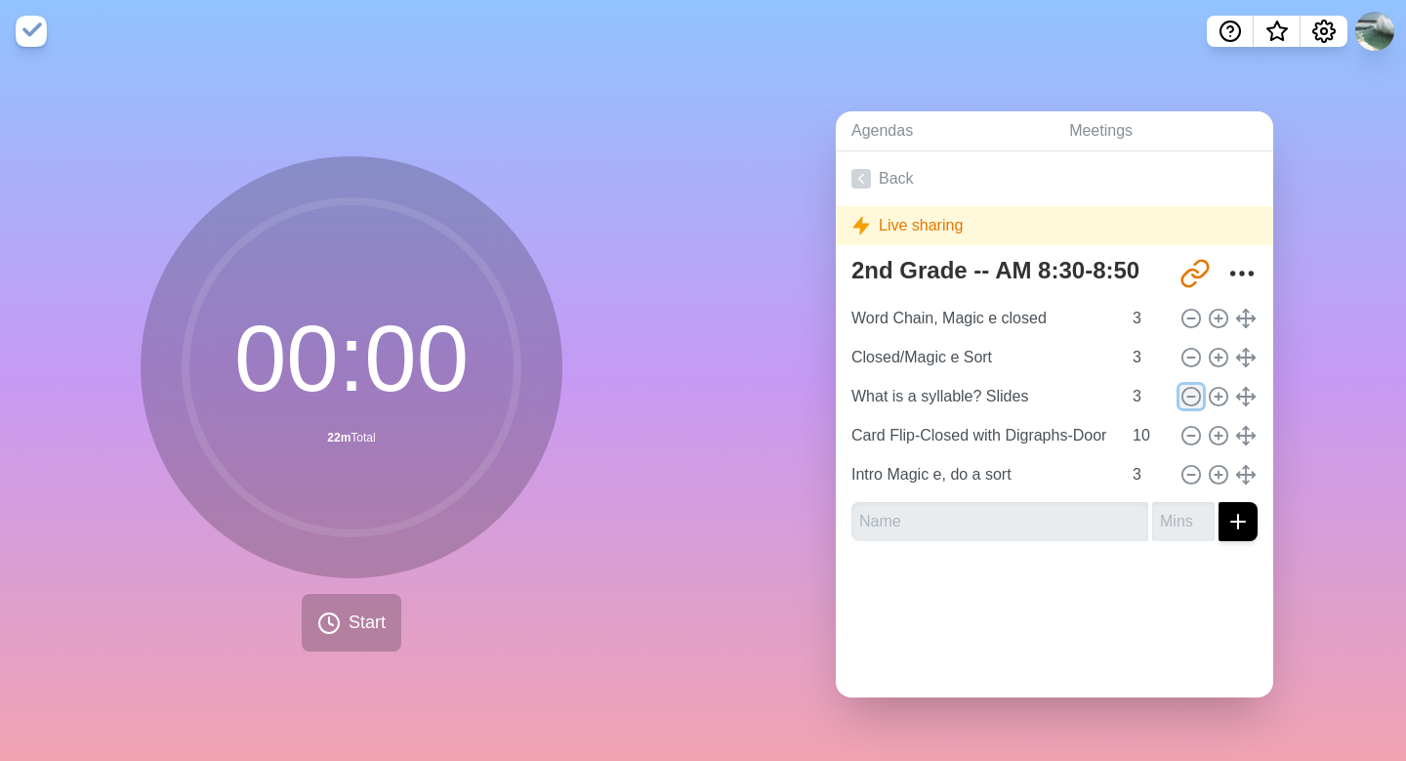
click at [1187, 393] on icon at bounding box center [1191, 396] width 21 height 21
type input "Card Flip-Closed with Digraphs-Door"
type input "10"
type input "Intro Magic e, do a sort"
type input "3"
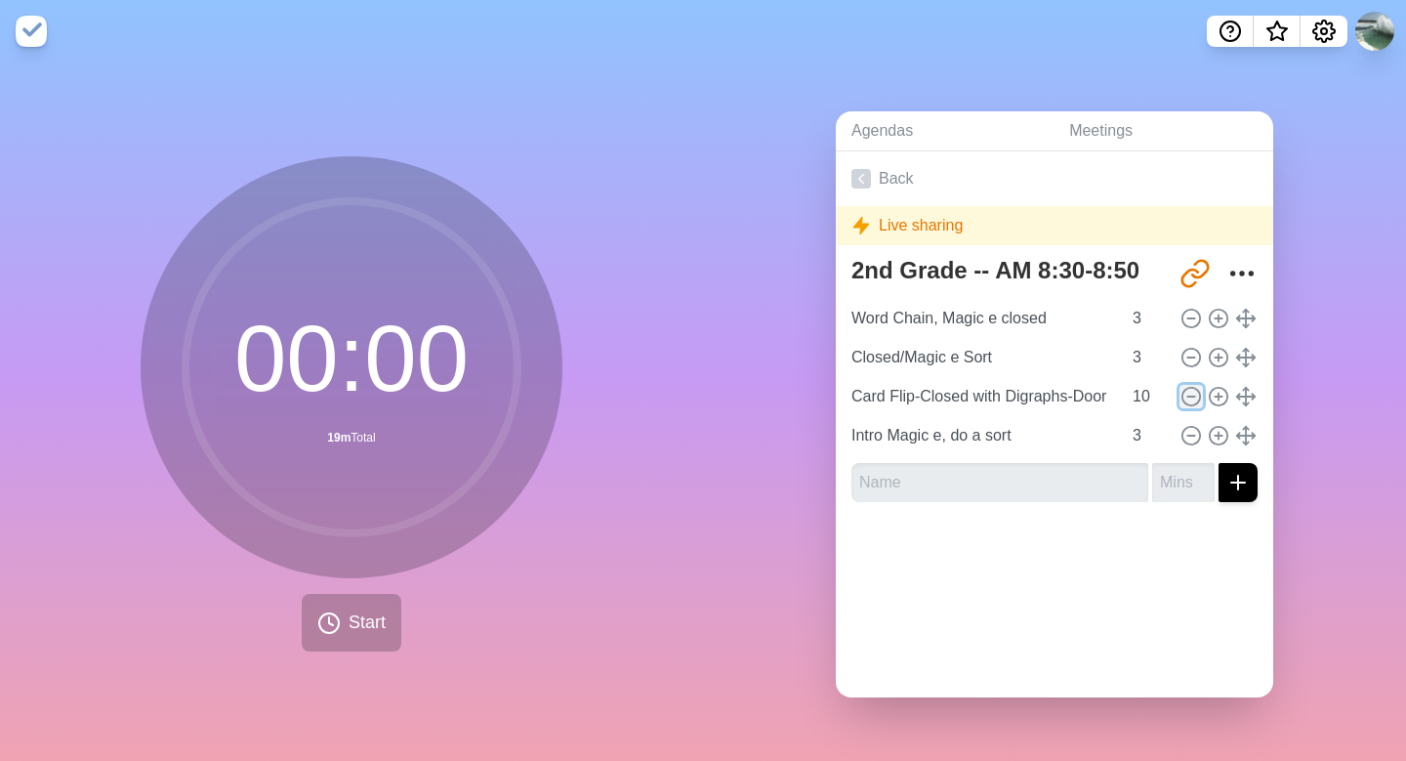
click at [1187, 393] on icon at bounding box center [1191, 396] width 21 height 21
type input "Intro Magic e, do a sort"
type input "3"
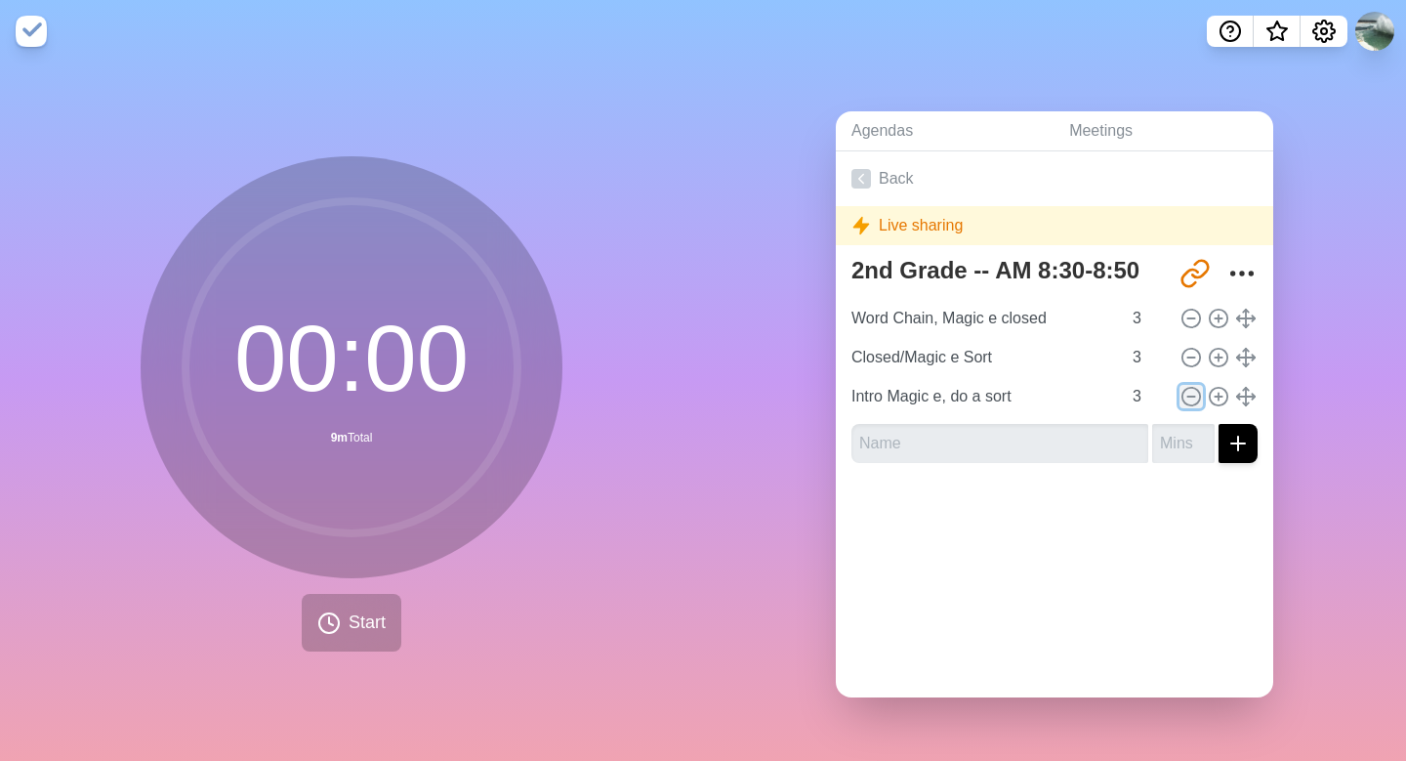
click at [1187, 393] on icon at bounding box center [1191, 396] width 21 height 21
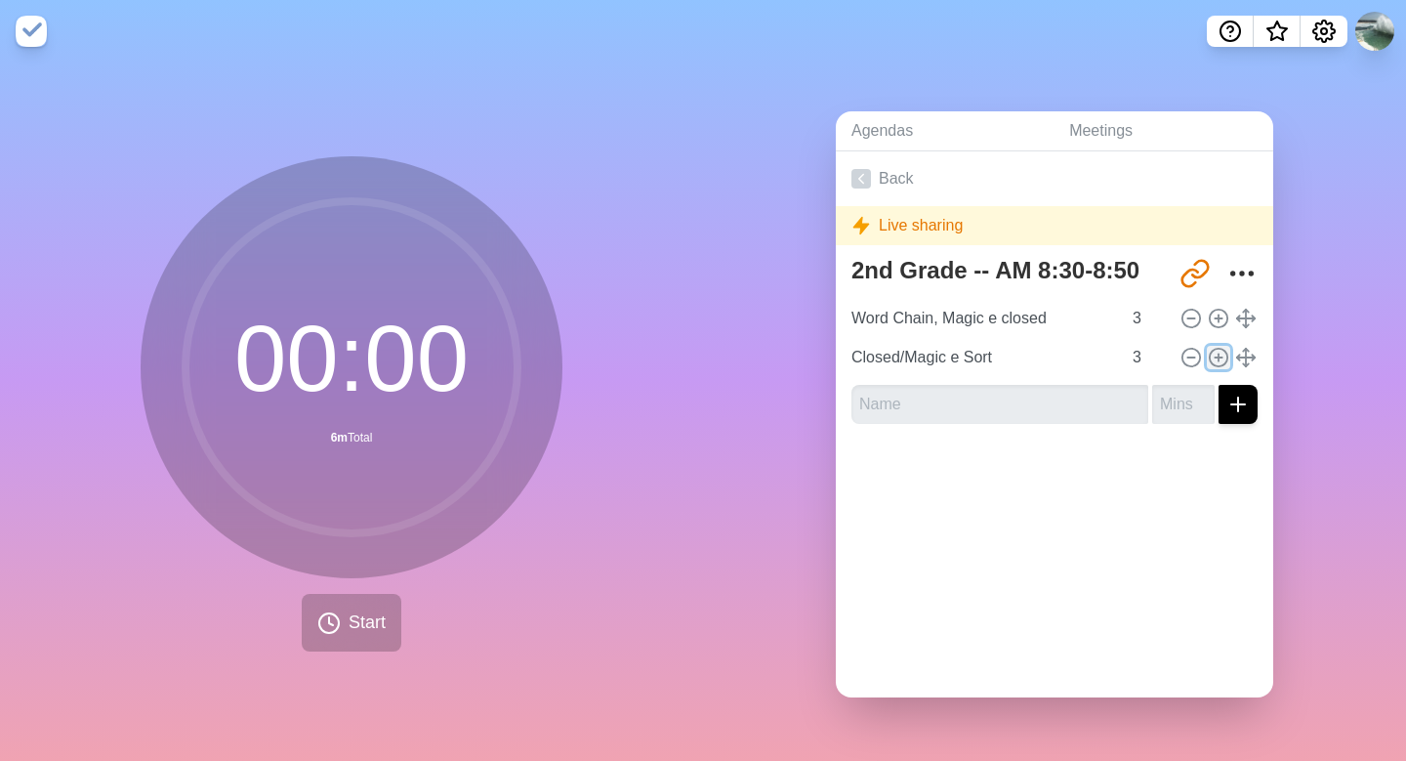
click at [1214, 358] on icon at bounding box center [1218, 357] width 21 height 21
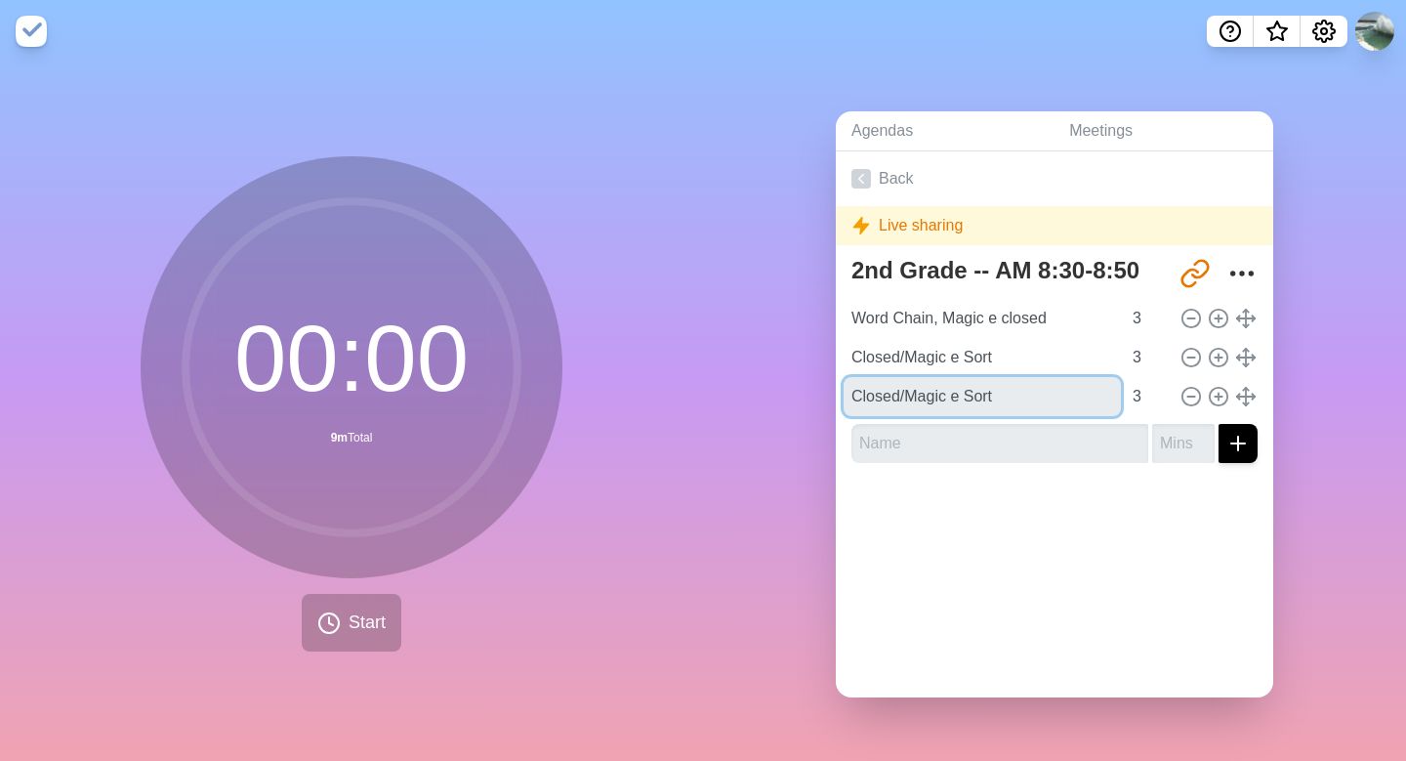
drag, startPoint x: 1055, startPoint y: 398, endPoint x: 799, endPoint y: 368, distance: 257.6
click at [799, 368] on div "Agendas Meetings Back Live sharing 2nd Grade -- AM 8:30-8:50 [URL][DOMAIN_NAME]…" at bounding box center [1054, 411] width 703 height 698
type input "Syllable division Whiteboard Clsd/Mag"
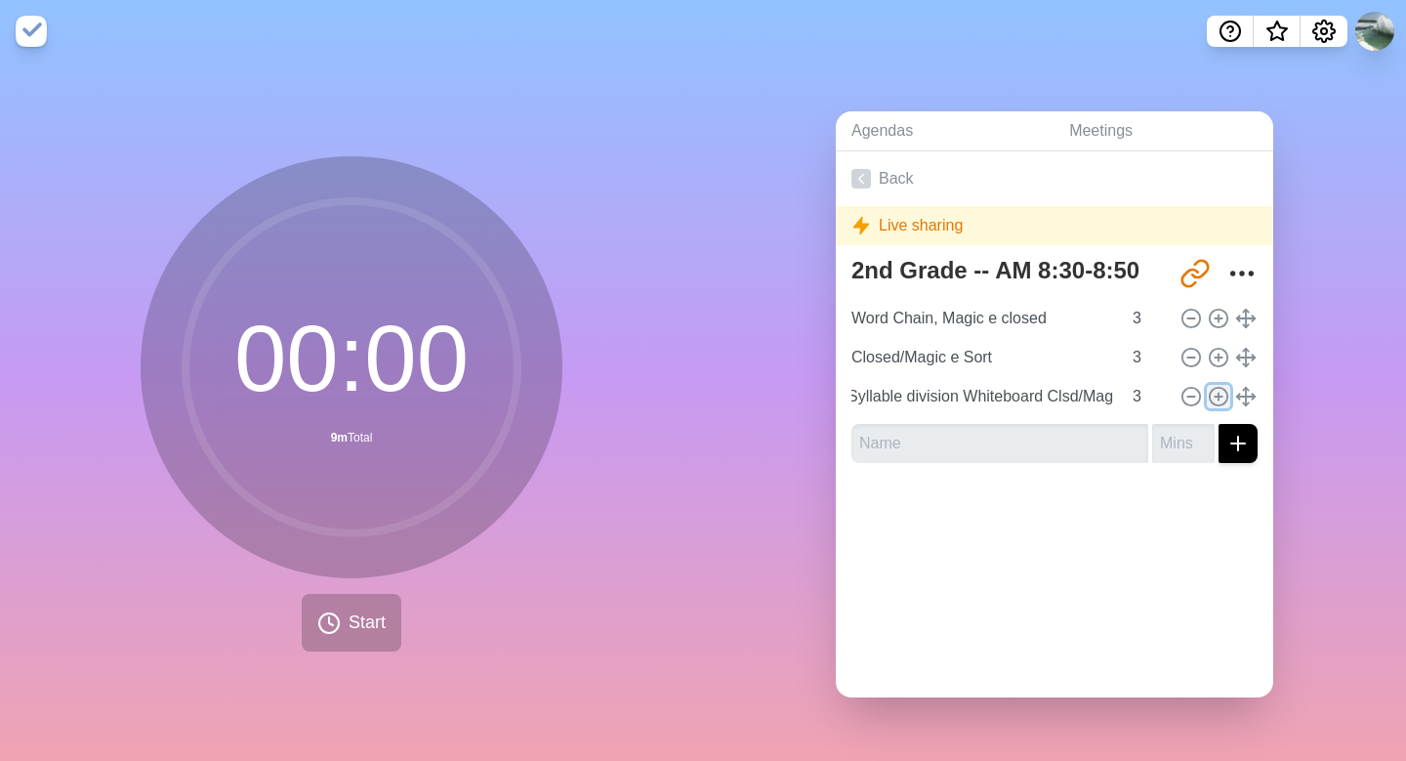
scroll to position [0, 0]
click at [1214, 393] on icon at bounding box center [1218, 396] width 21 height 21
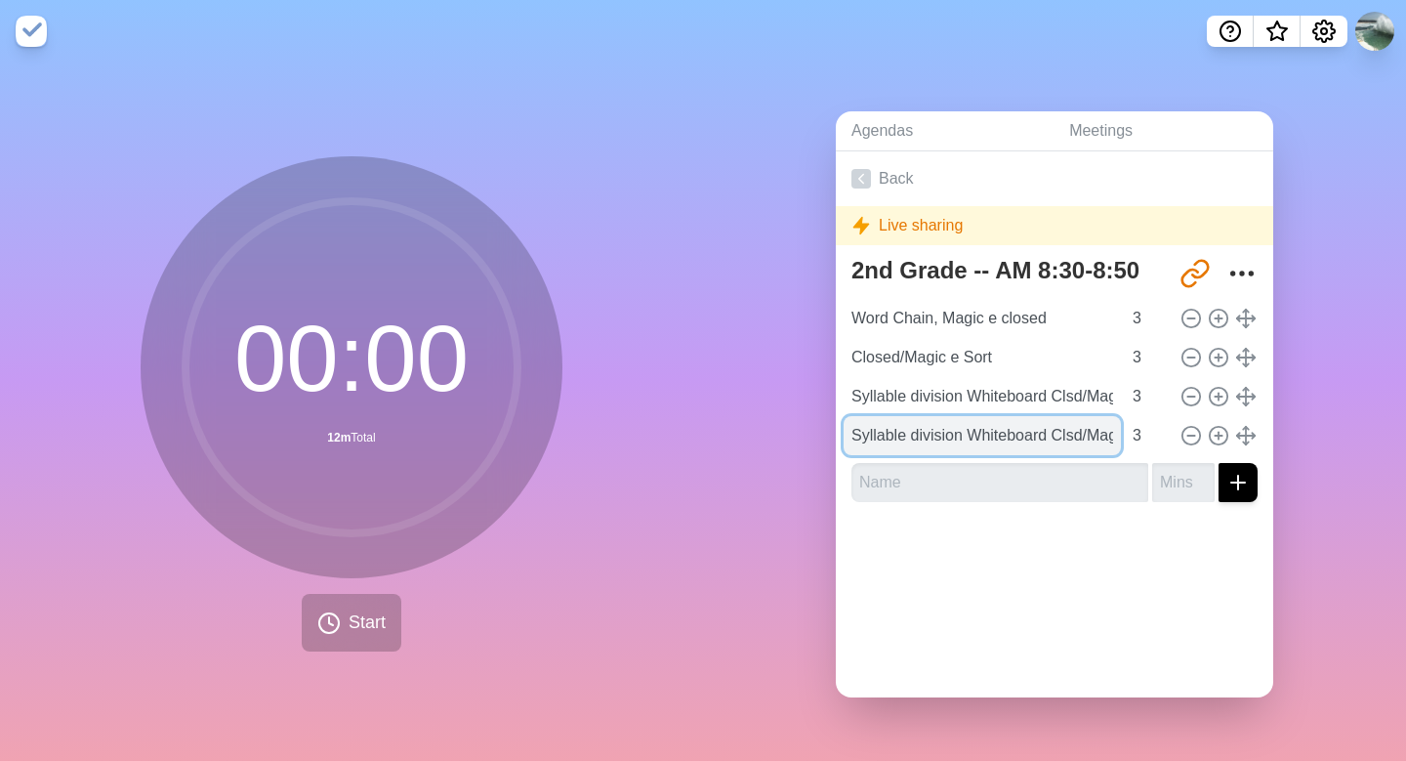
scroll to position [0, 9]
drag, startPoint x: 972, startPoint y: 433, endPoint x: 1130, endPoint y: 420, distance: 158.7
click at [1130, 420] on div "Syllable division Whiteboard Clsd/Mag 3" at bounding box center [1055, 435] width 422 height 39
click at [1014, 443] on input "Syllable division Whiteboard Clsd/Mag" at bounding box center [982, 435] width 277 height 39
drag, startPoint x: 959, startPoint y: 436, endPoint x: 1119, endPoint y: 431, distance: 160.2
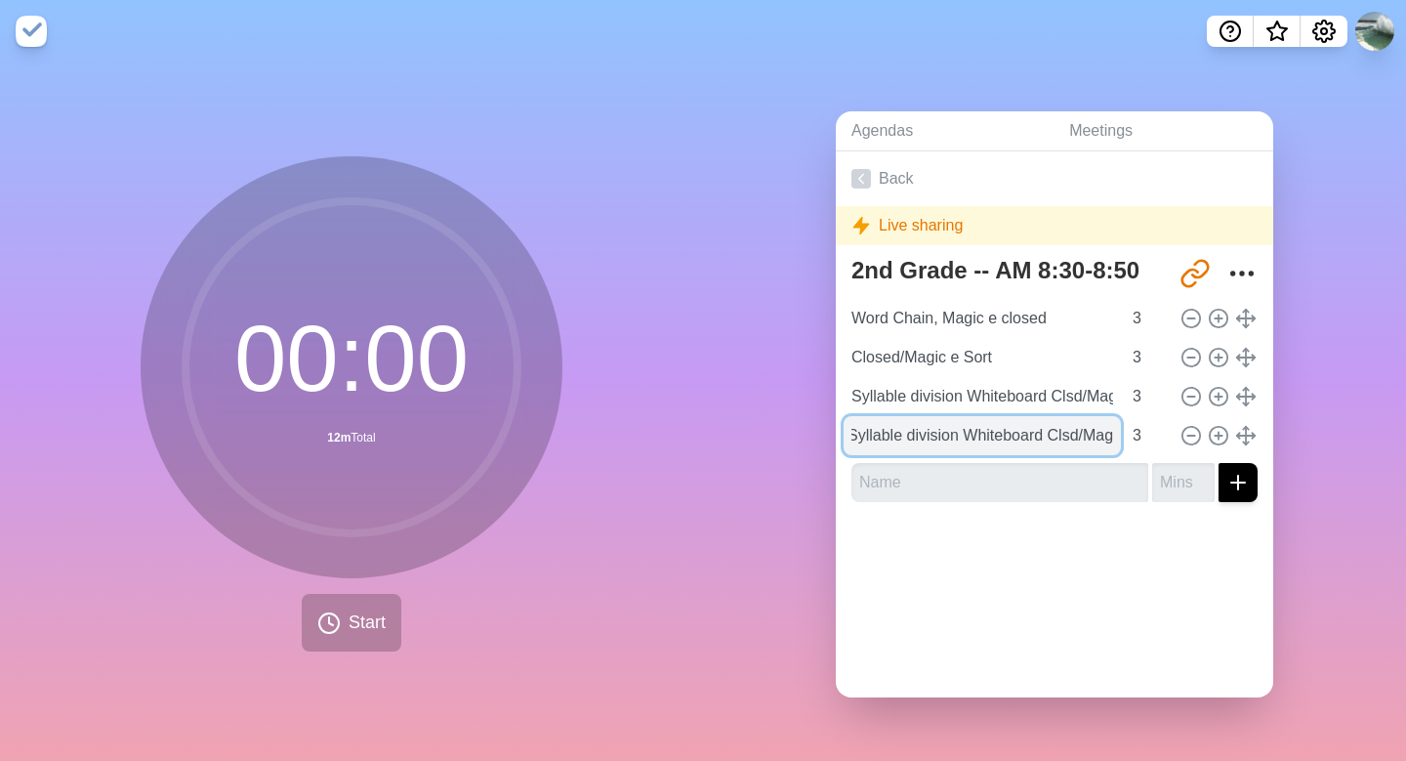
click at [1119, 431] on input "Syllable division Whiteboard Clsd/Mag" at bounding box center [982, 435] width 277 height 39
type input "Syllable division Laminiated cards"
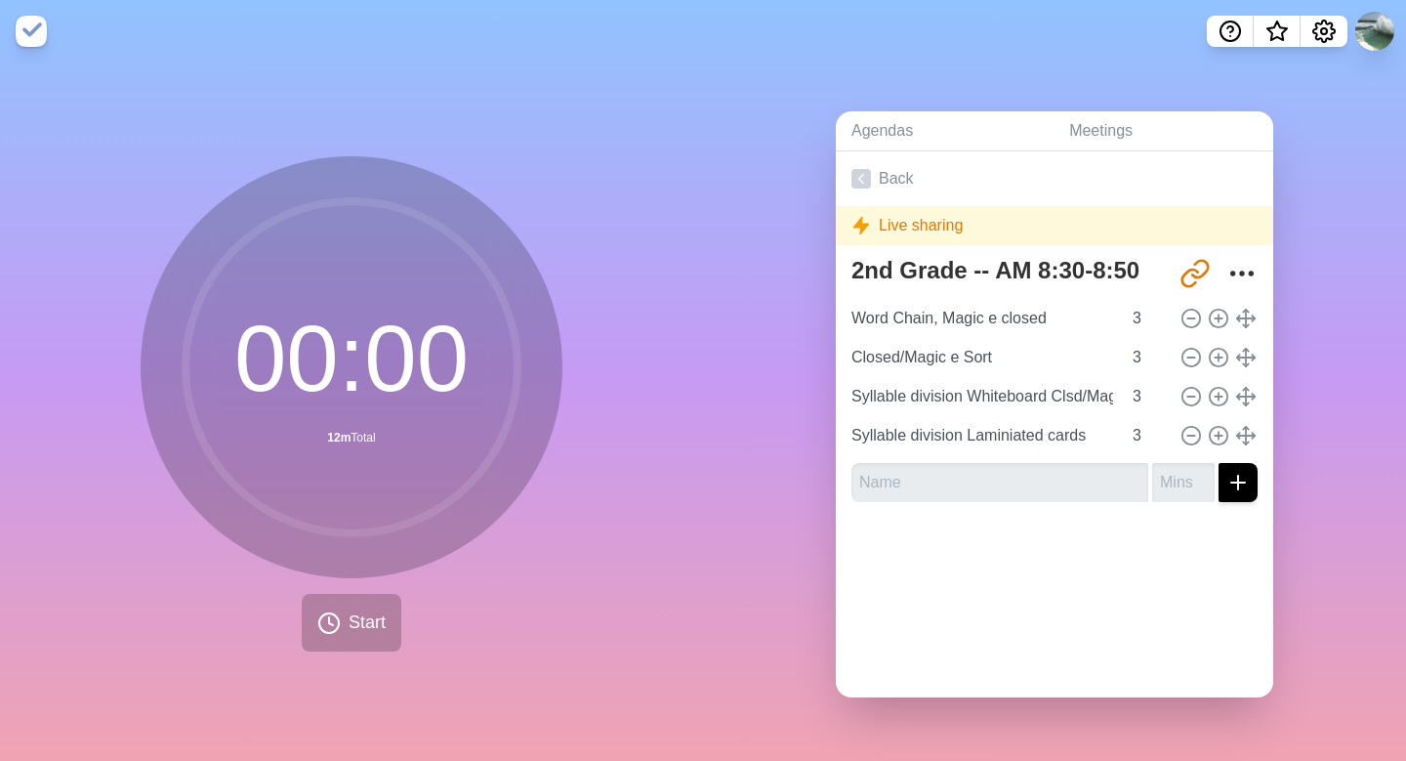
click at [1081, 558] on div at bounding box center [1054, 557] width 437 height 78
click at [864, 177] on icon at bounding box center [862, 179] width 20 height 20
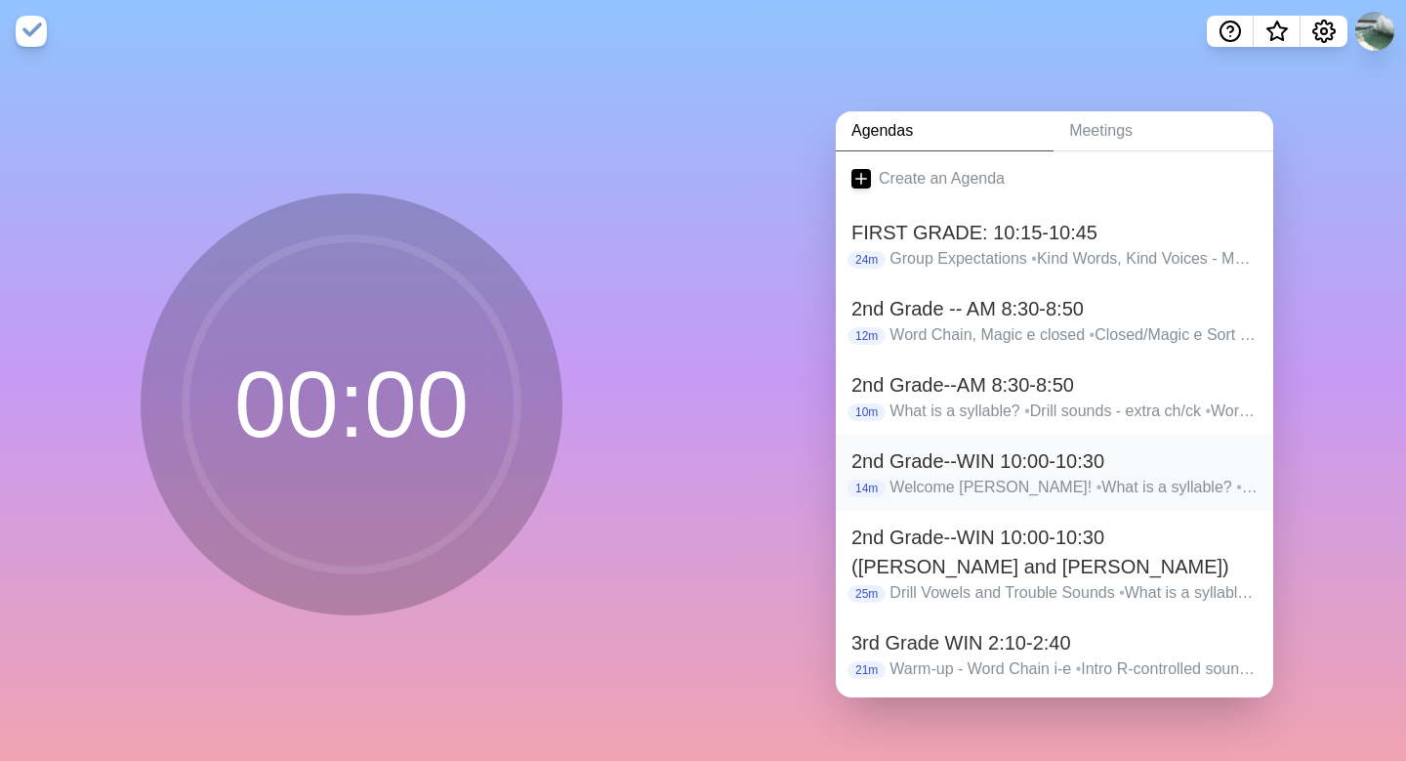
click at [903, 466] on h2 "2nd Grade--WIN 10:00-10:30" at bounding box center [1055, 460] width 406 height 29
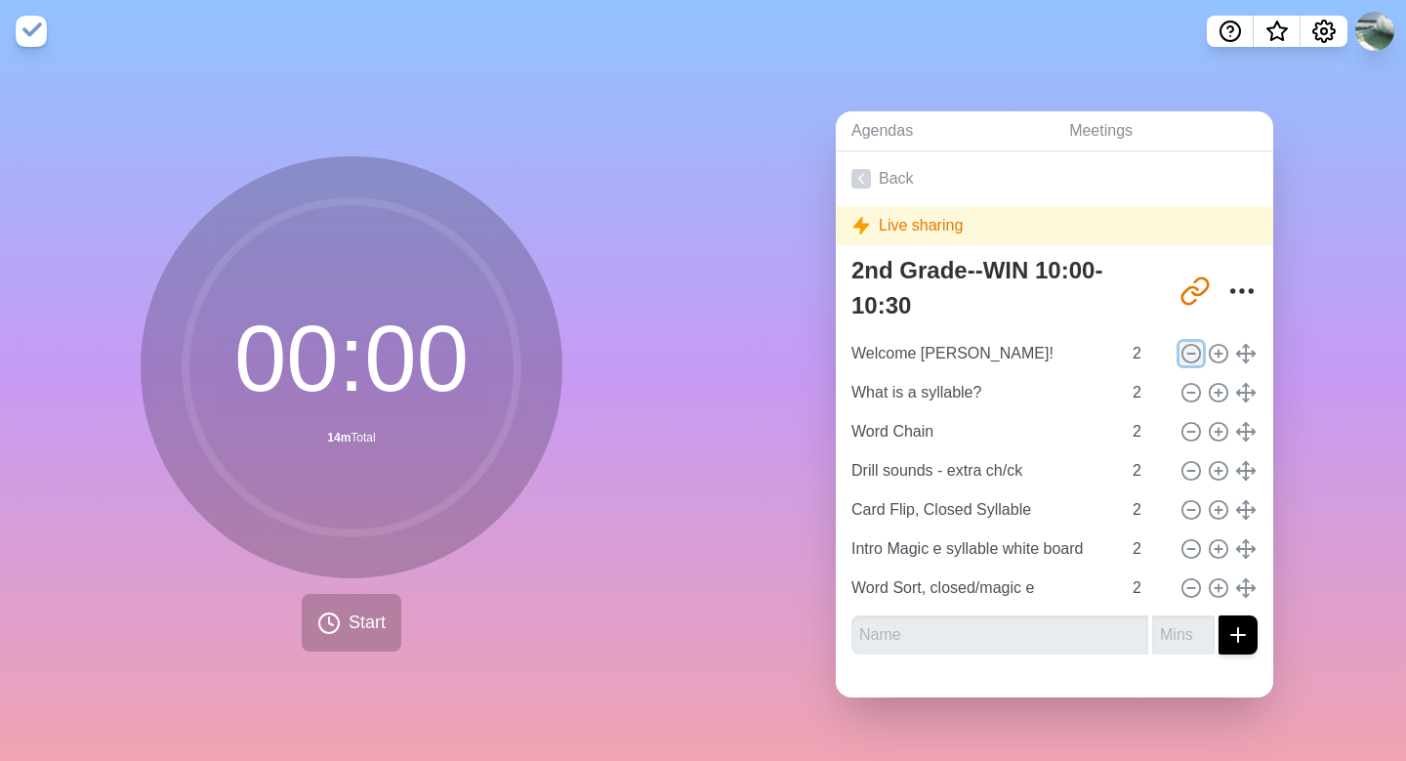
click at [1194, 353] on line at bounding box center [1190, 353] width 7 height 0
type input "What is a syllable?"
type input "Word Chain"
type input "Drill sounds - extra ch/ck"
type input "Card Flip, Closed Syllable"
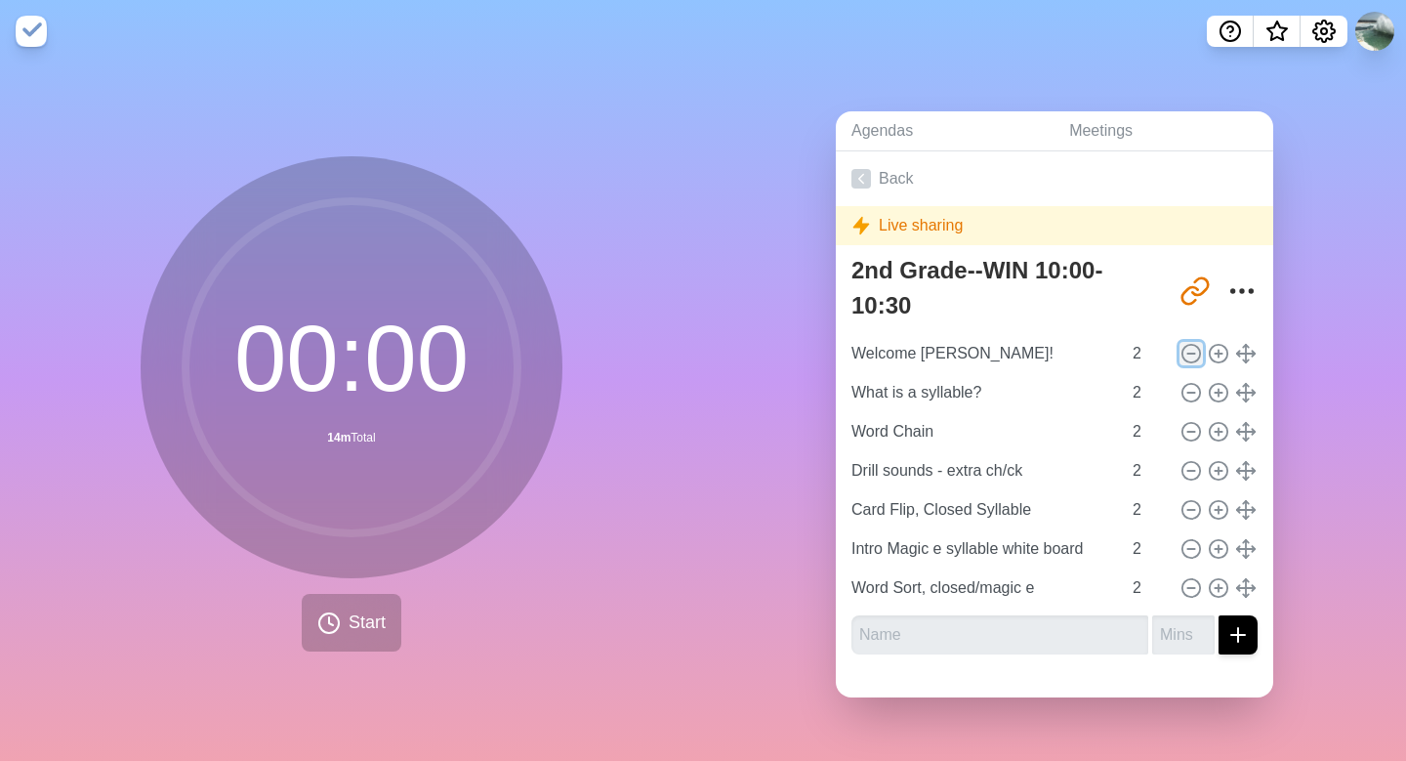
type input "Intro Magic e syllable white board"
type input "Word Sort, closed/magic e"
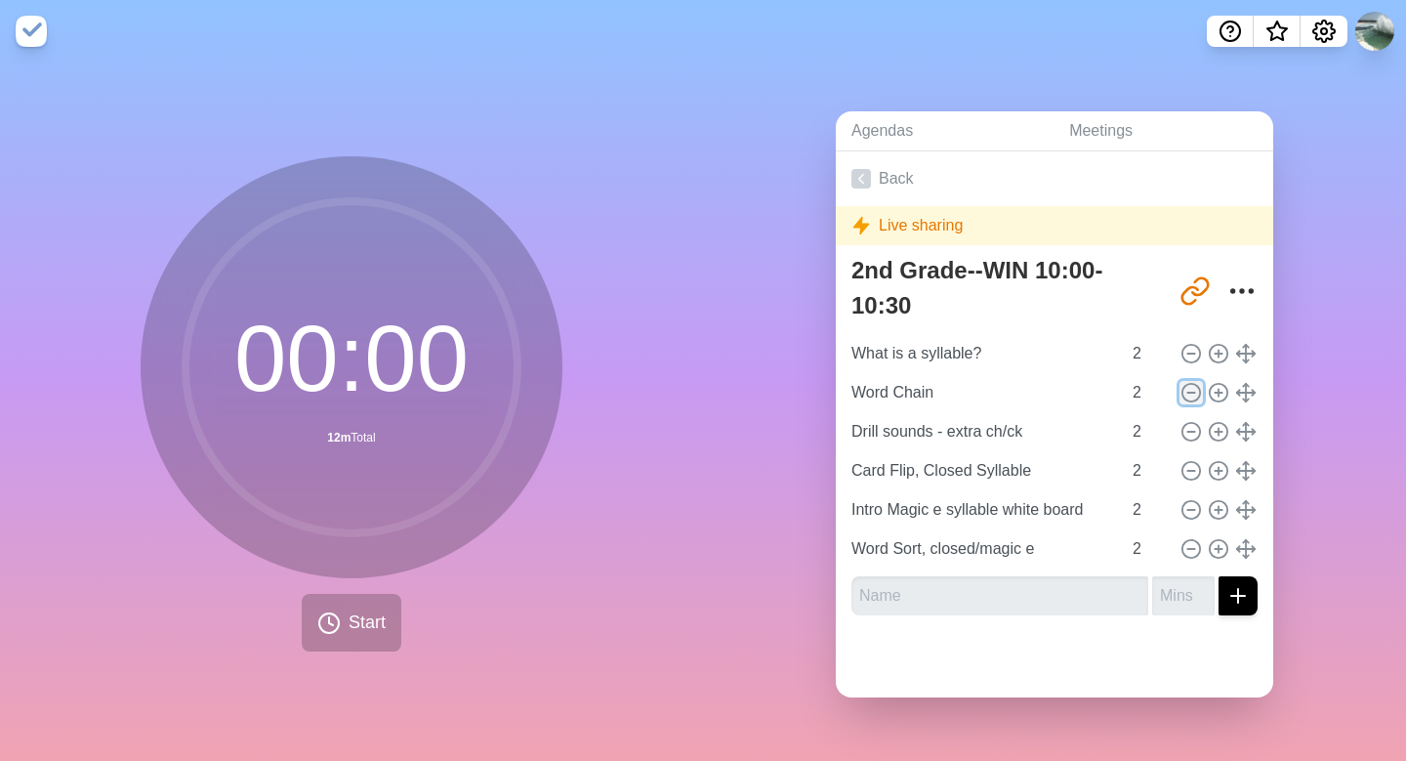
click at [1188, 394] on icon at bounding box center [1191, 392] width 21 height 21
type input "Drill sounds - extra ch/ck"
type input "Card Flip, Closed Syllable"
type input "Intro Magic e syllable white board"
type input "Word Sort, closed/magic e"
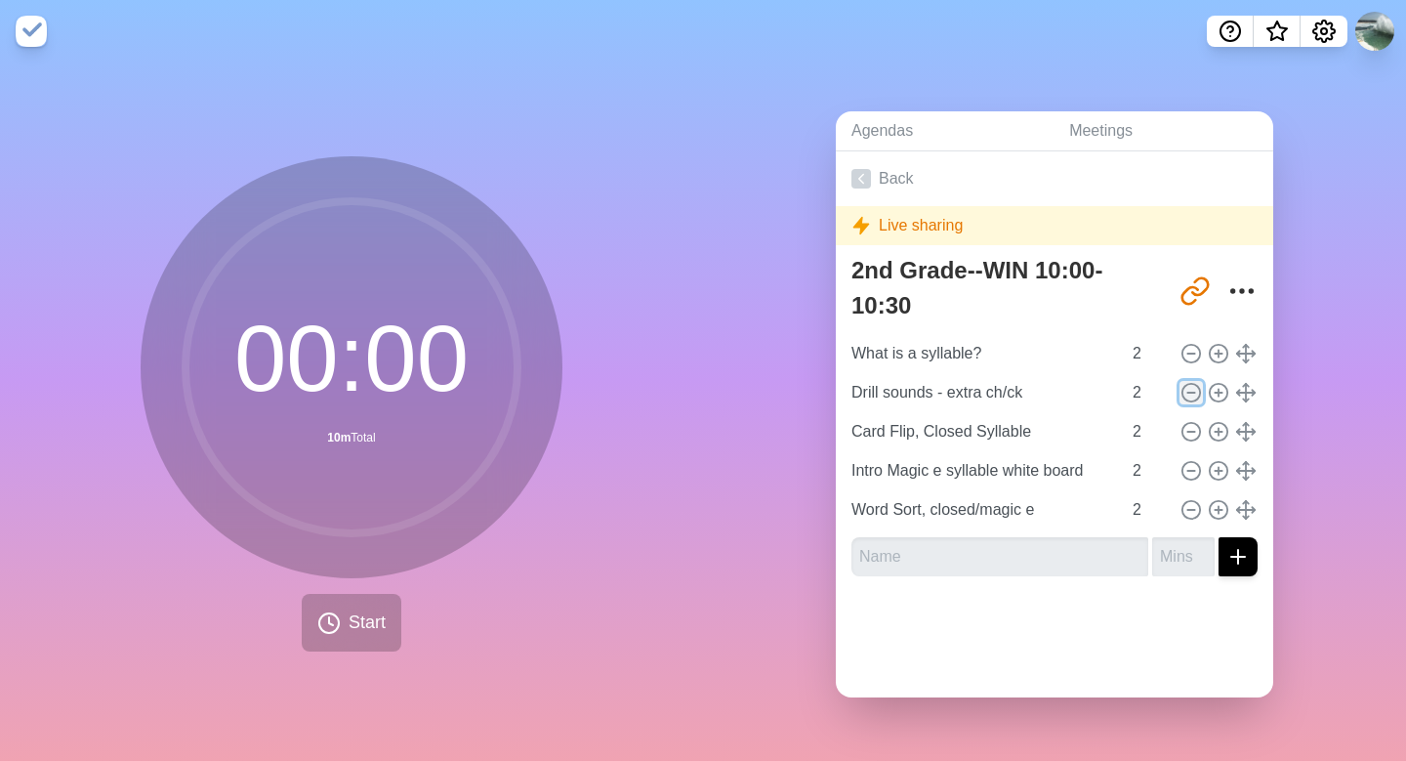
click at [1188, 394] on icon at bounding box center [1191, 392] width 21 height 21
type input "Card Flip, Closed Syllable"
type input "Intro Magic e syllable white board"
type input "Word Sort, closed/magic e"
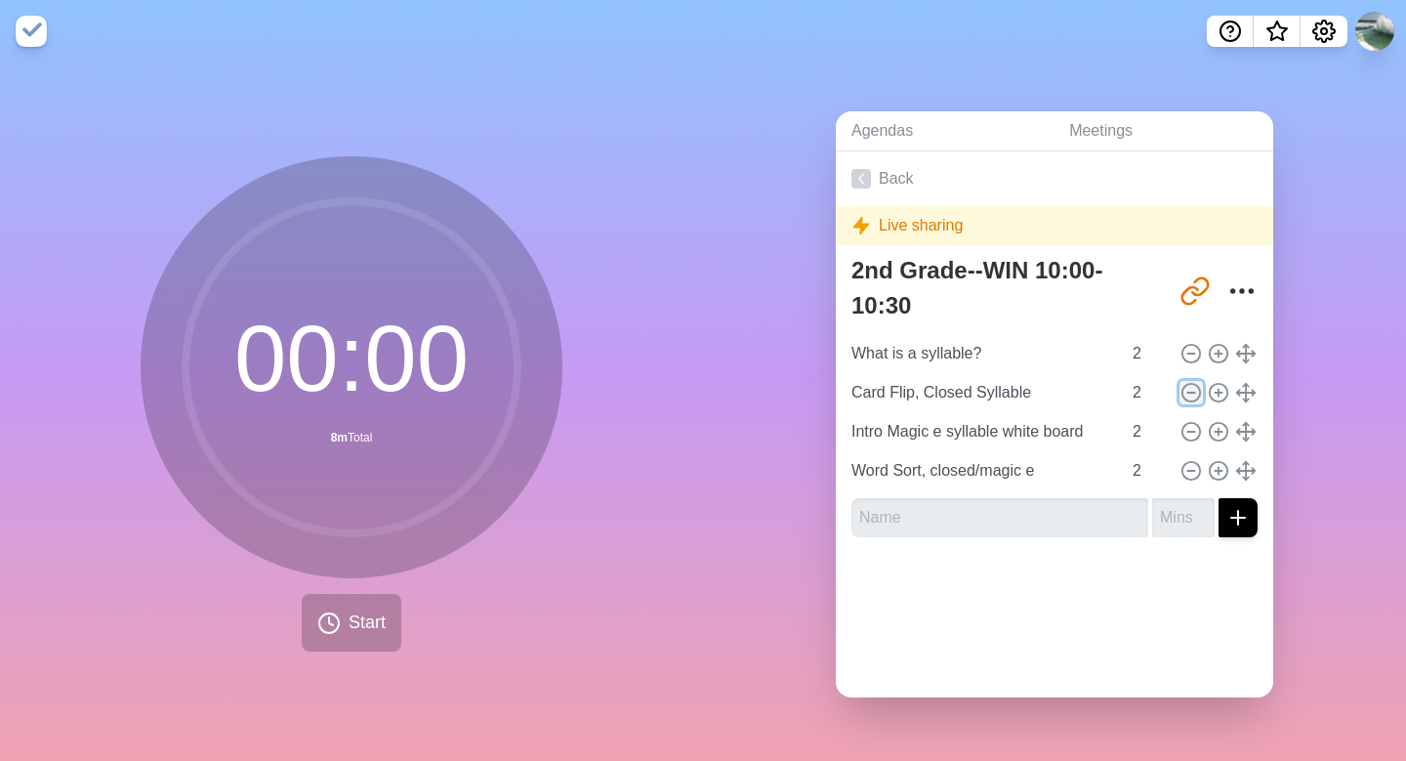
click at [1189, 393] on icon at bounding box center [1191, 392] width 21 height 21
type input "Intro Magic e syllable white board"
type input "Word Sort, closed/magic e"
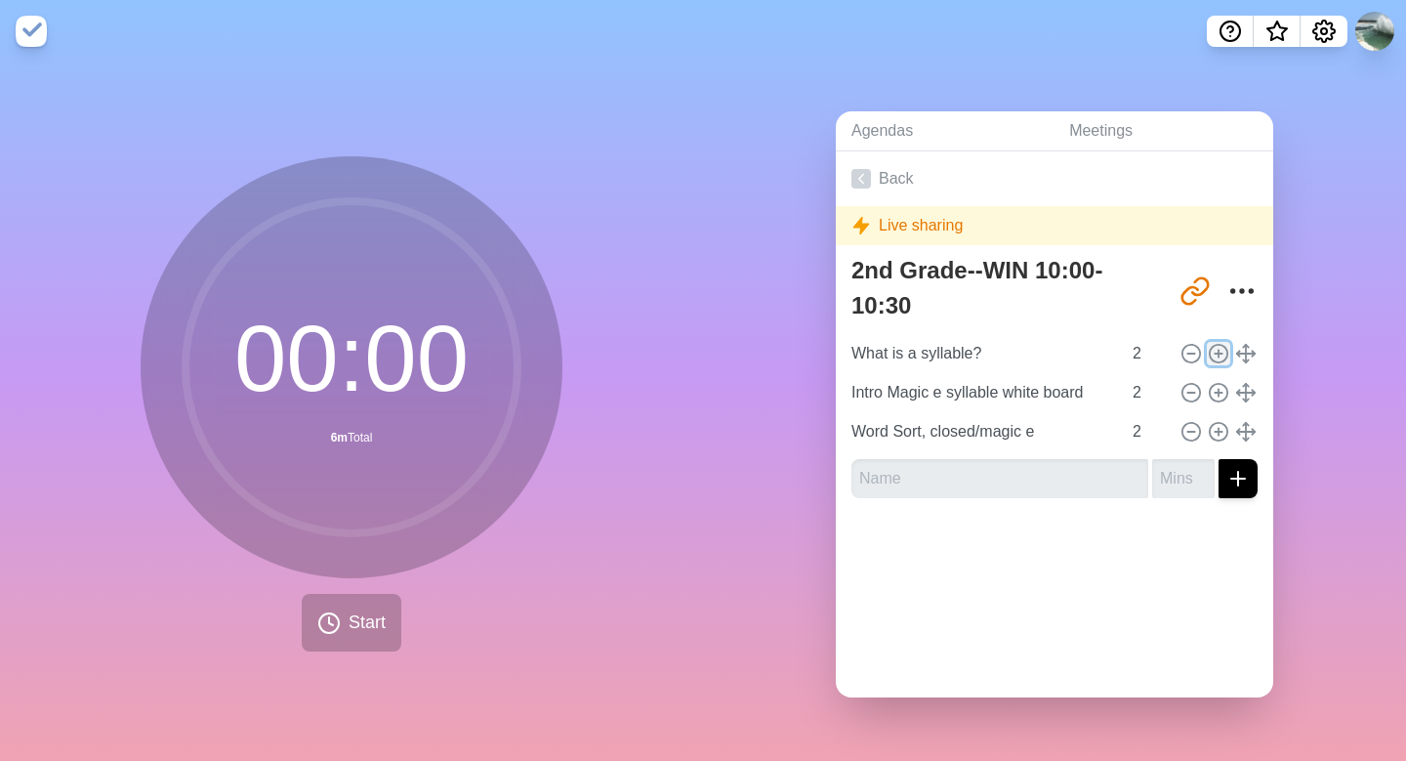
click at [1214, 353] on line at bounding box center [1218, 353] width 7 height 0
type input "What is a syllable?"
type input "Intro Magic e syllable white board"
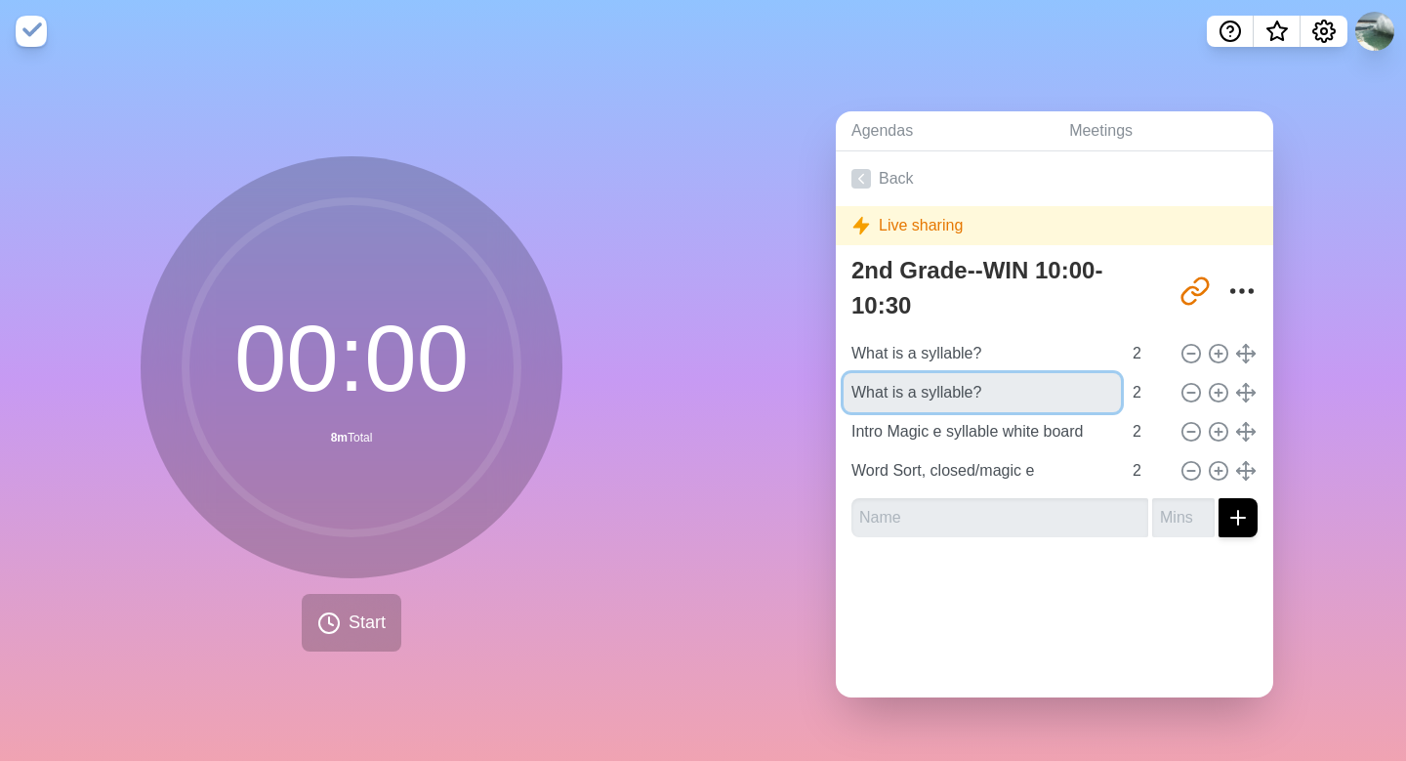
drag, startPoint x: 999, startPoint y: 386, endPoint x: 813, endPoint y: 397, distance: 185.9
click at [813, 397] on div "Agendas Meetings Back Live sharing 2nd Grade--WIN 10:00-10:30 [URL][DOMAIN_NAME…" at bounding box center [1054, 411] width 703 height 698
type input "Card Flip Closed, add a magic e"
click at [861, 180] on polyline at bounding box center [861, 178] width 5 height 9
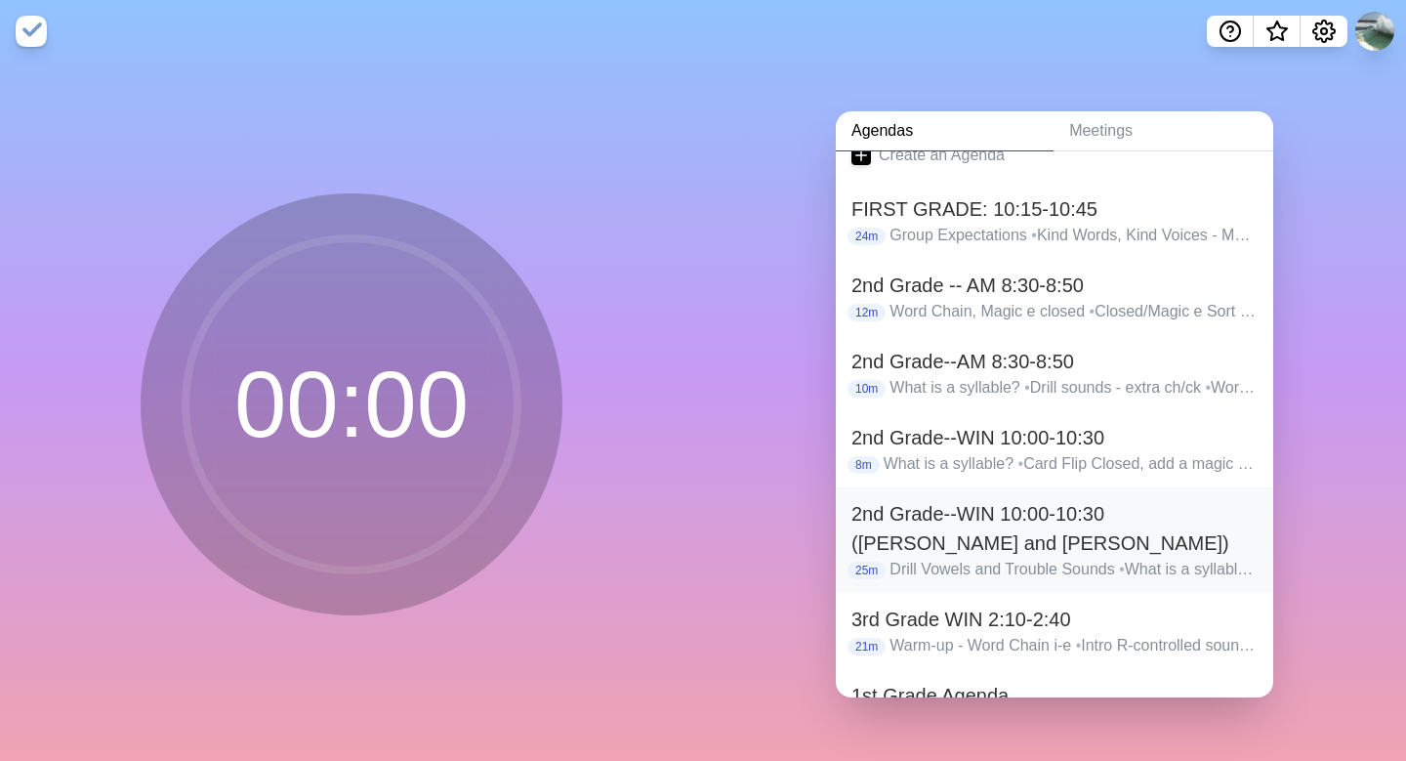
scroll to position [26, 0]
click at [1017, 543] on h2 "2nd Grade--WIN 10:00-10:30 ([PERSON_NAME] and [PERSON_NAME])" at bounding box center [1055, 525] width 406 height 59
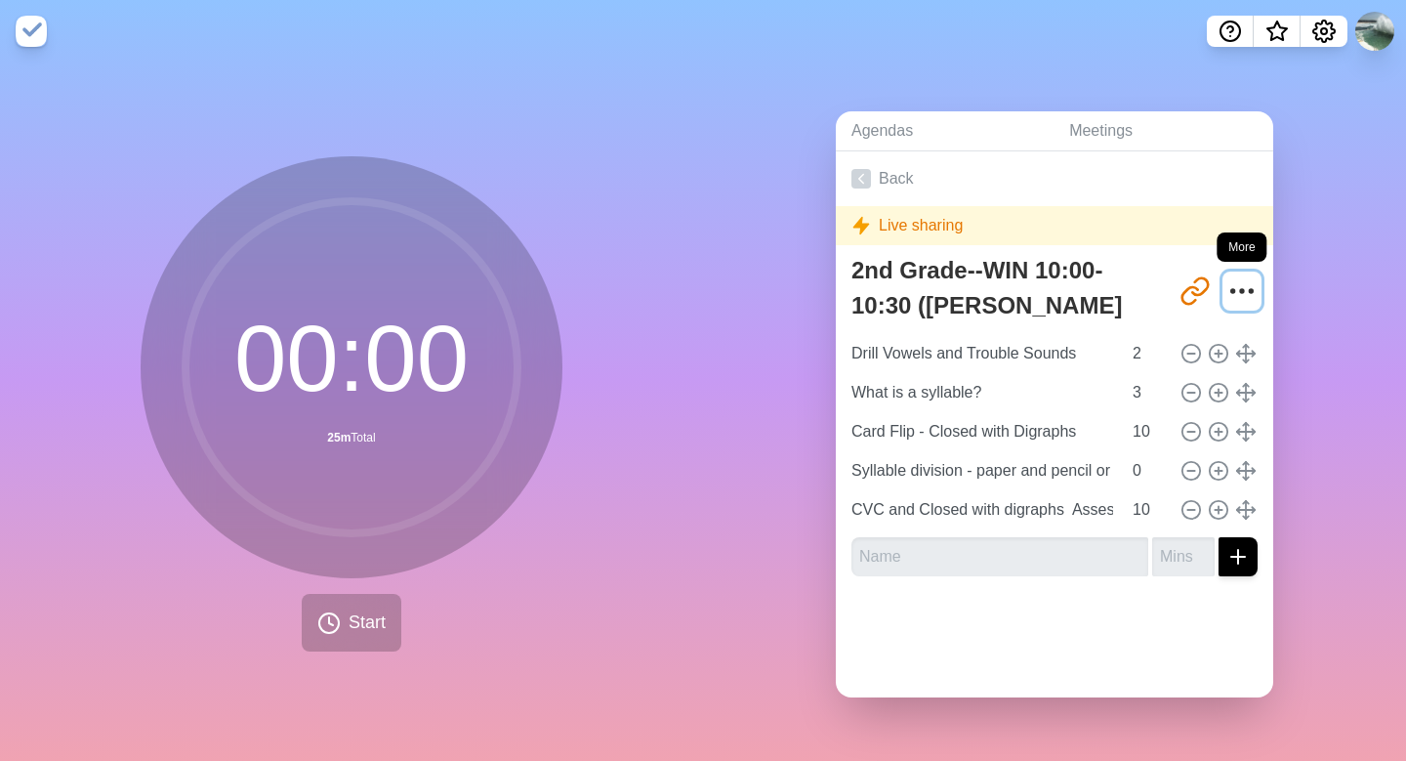
click at [1214, 284] on icon "More" at bounding box center [1242, 290] width 31 height 31
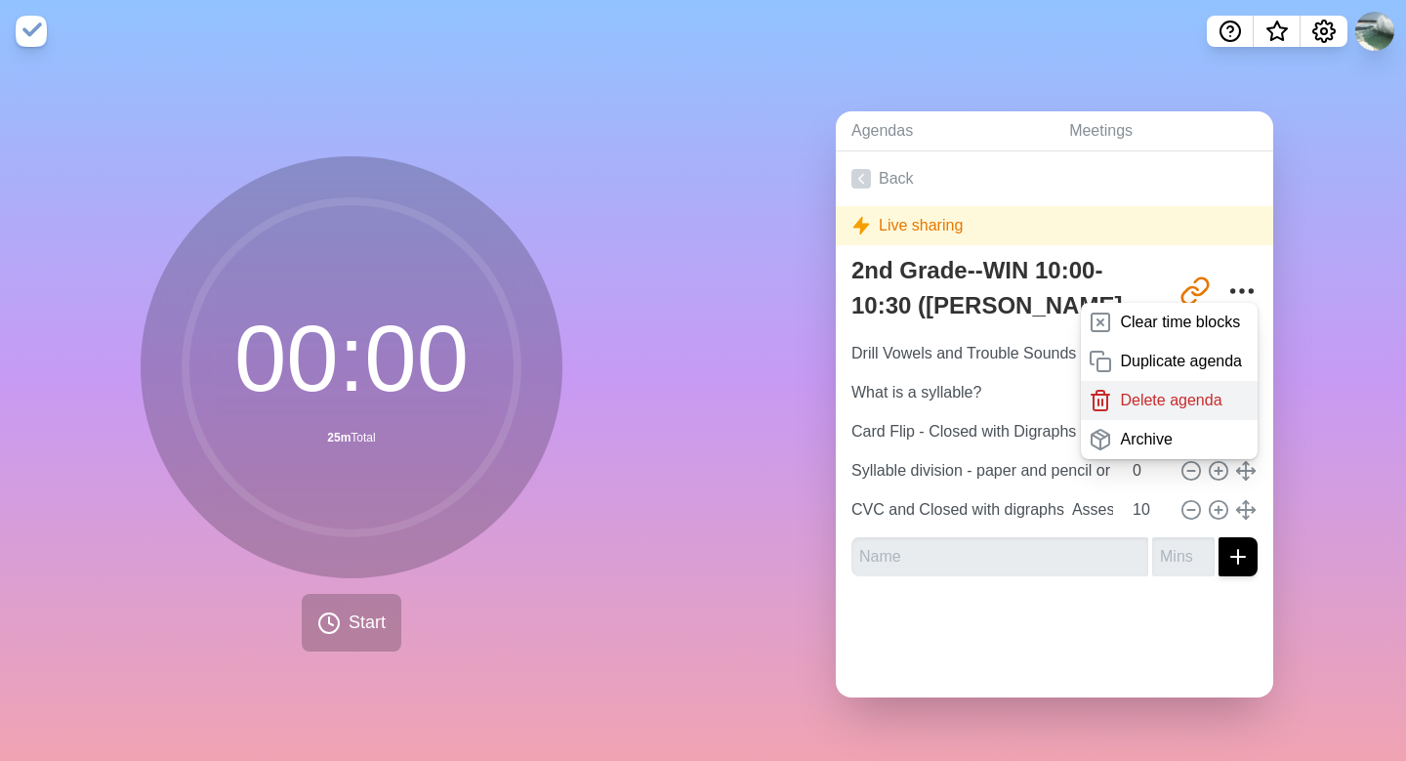
click at [1189, 394] on p "Delete agenda" at bounding box center [1171, 400] width 102 height 23
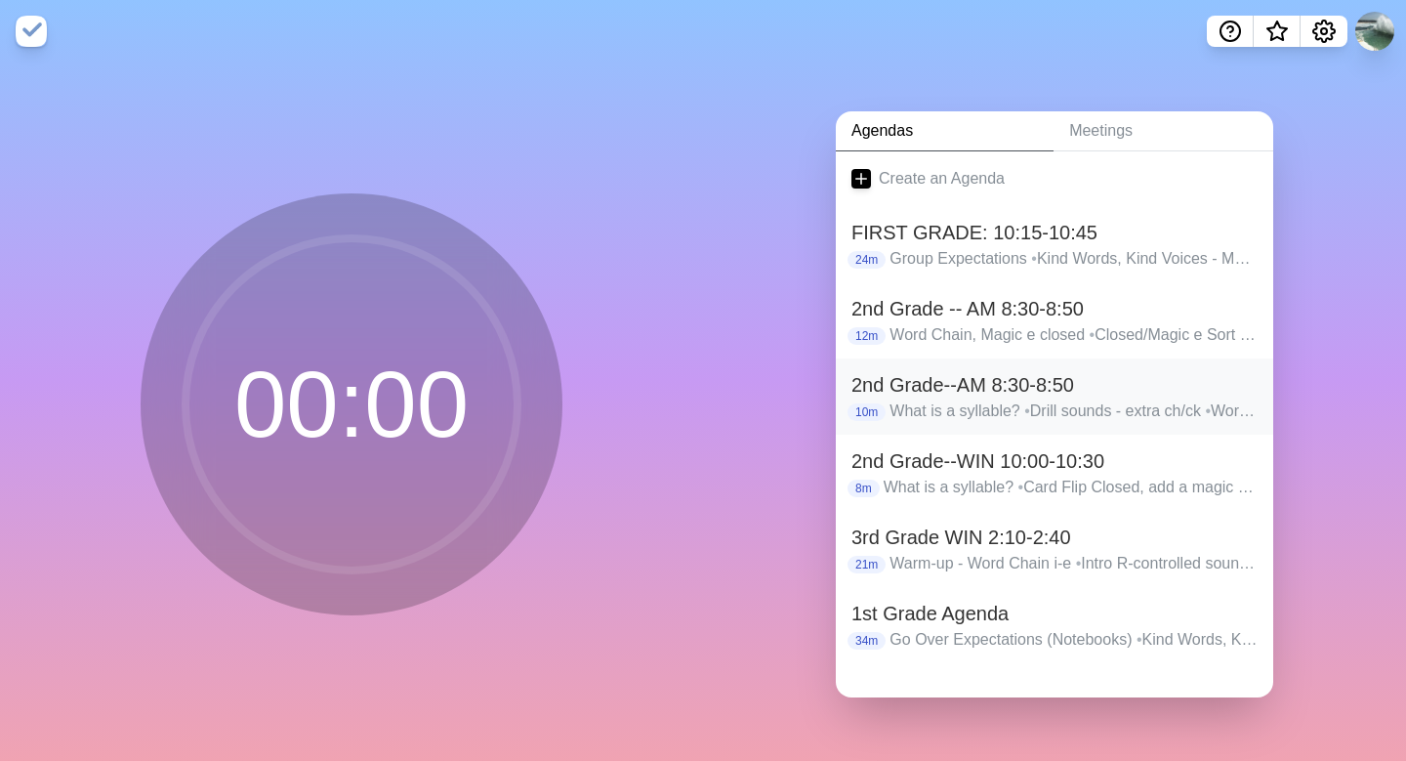
click at [971, 385] on h2 "2nd Grade--AM 8:30-8:50" at bounding box center [1055, 384] width 406 height 29
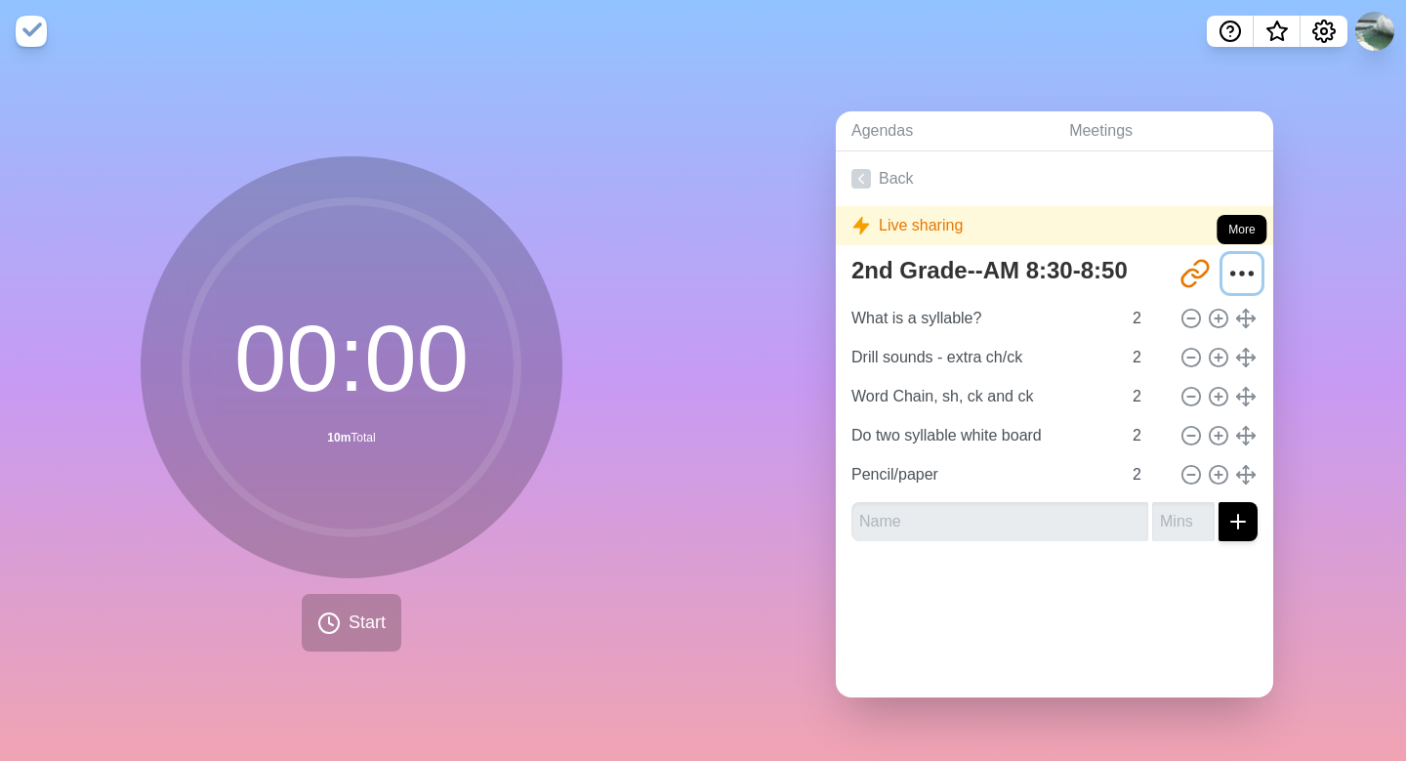
click at [1214, 274] on circle "More" at bounding box center [1242, 273] width 3 height 3
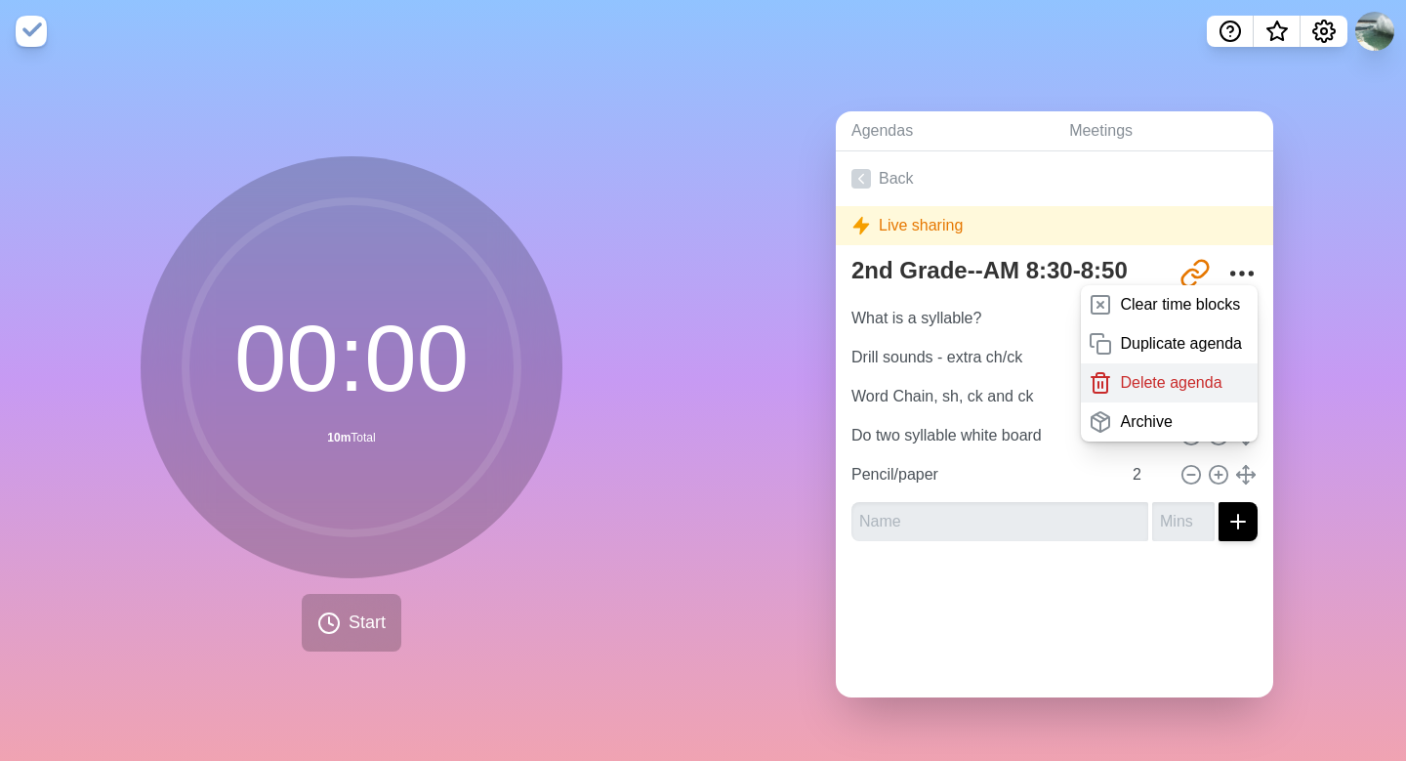
click at [1194, 375] on p "Delete agenda" at bounding box center [1171, 382] width 102 height 23
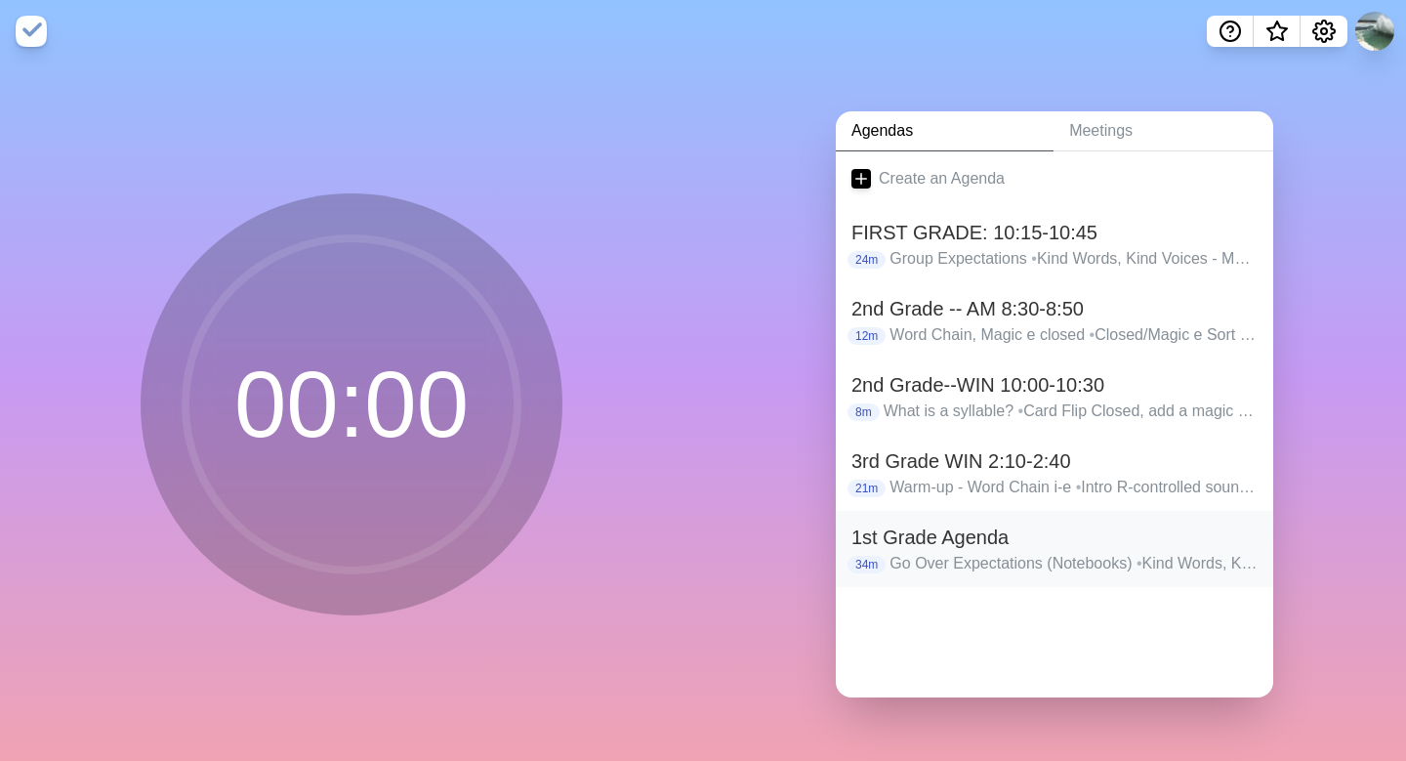
click at [1114, 555] on p "Go Over Expectations (Notebooks) • Kind Words, Kind Voice • Sound cards • Card …" at bounding box center [1074, 563] width 368 height 23
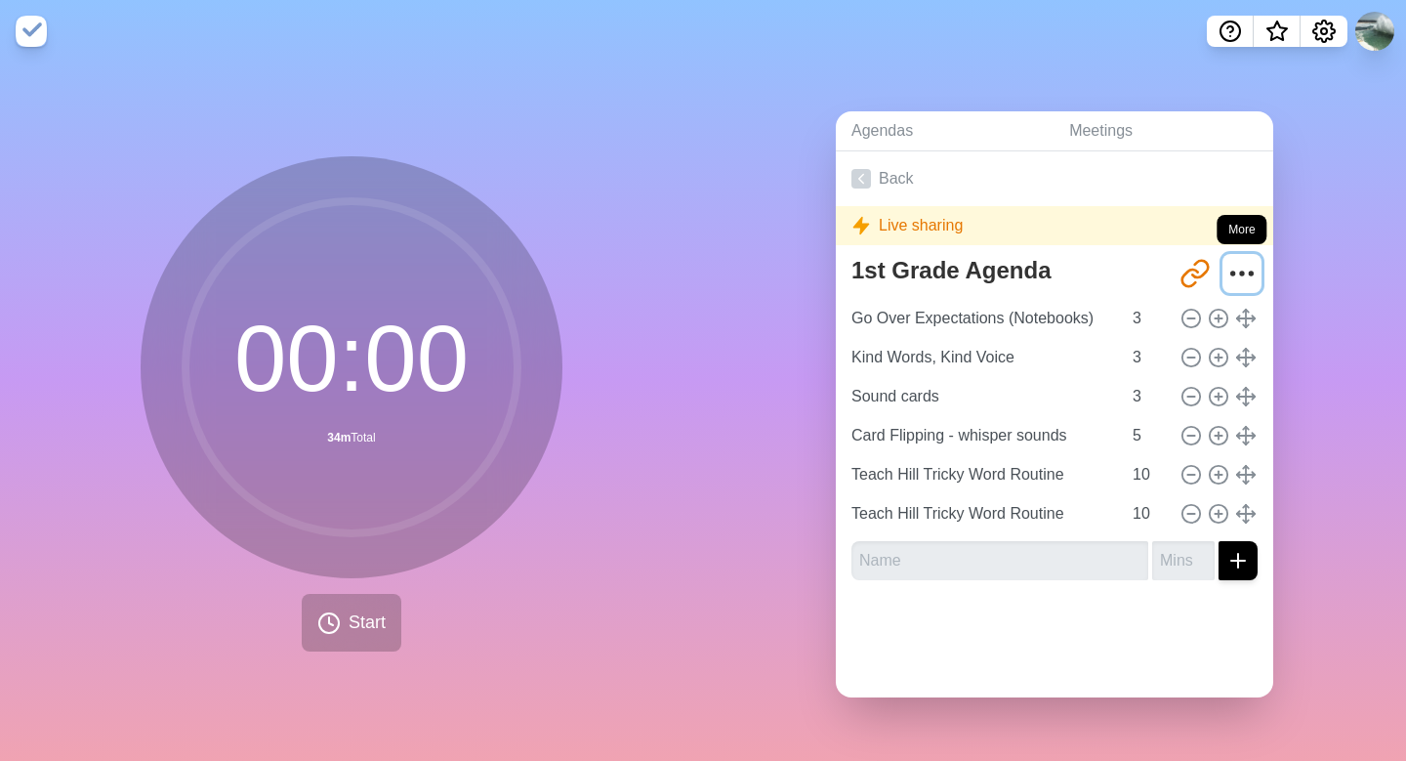
click at [1214, 276] on icon "More" at bounding box center [1242, 273] width 31 height 31
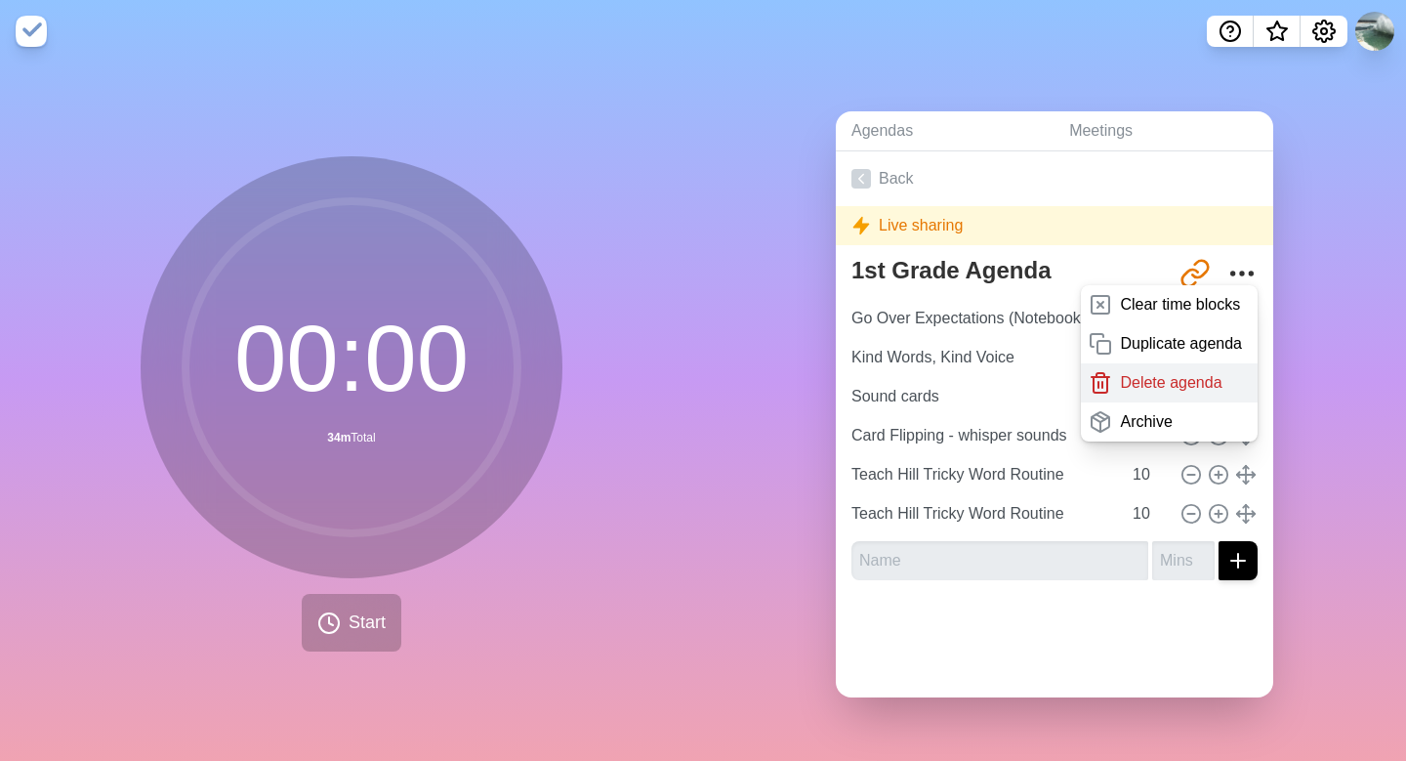
click at [1185, 386] on p "Delete agenda" at bounding box center [1171, 382] width 102 height 23
